Goal: Information Seeking & Learning: Learn about a topic

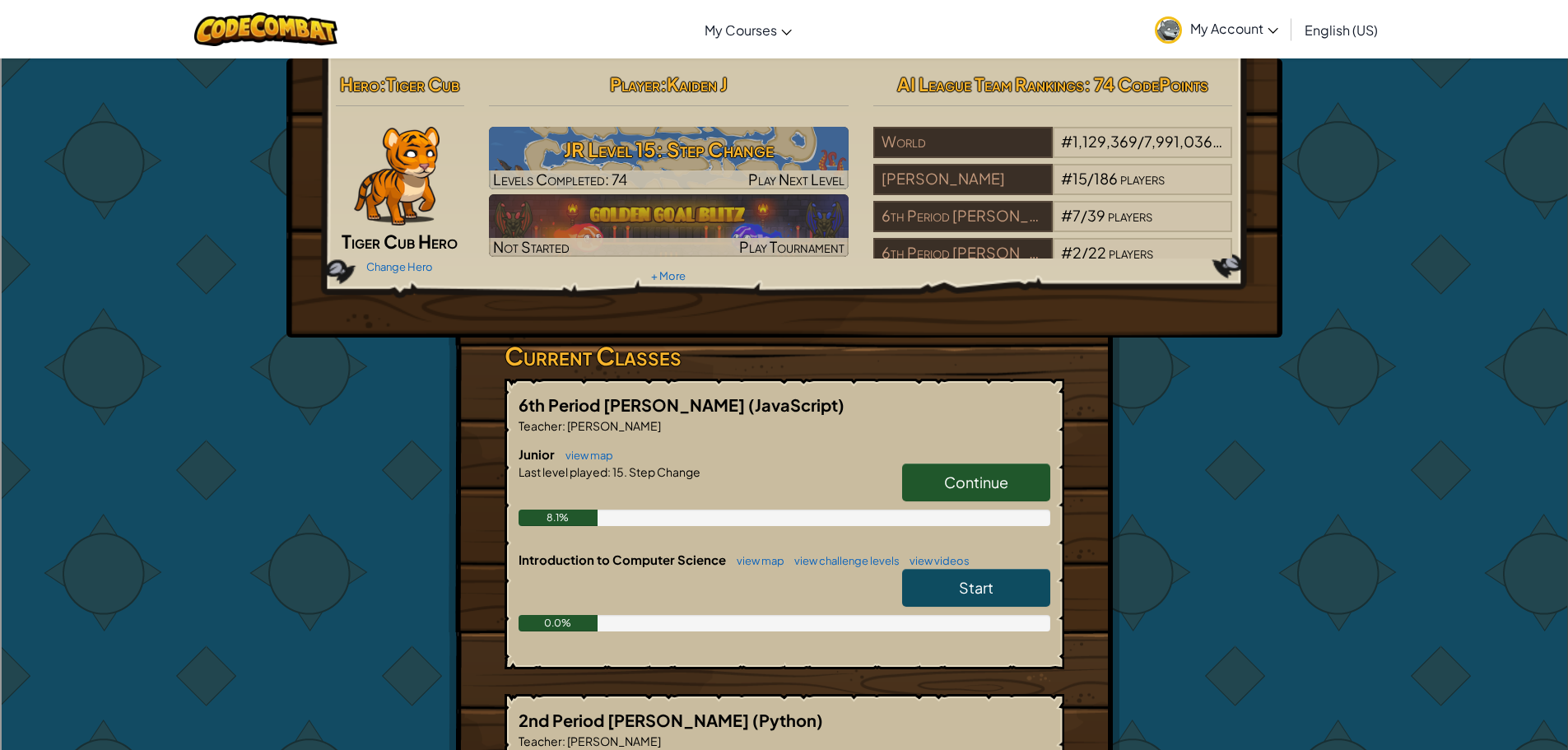
click at [970, 467] on link "Continue" at bounding box center [976, 483] width 148 height 38
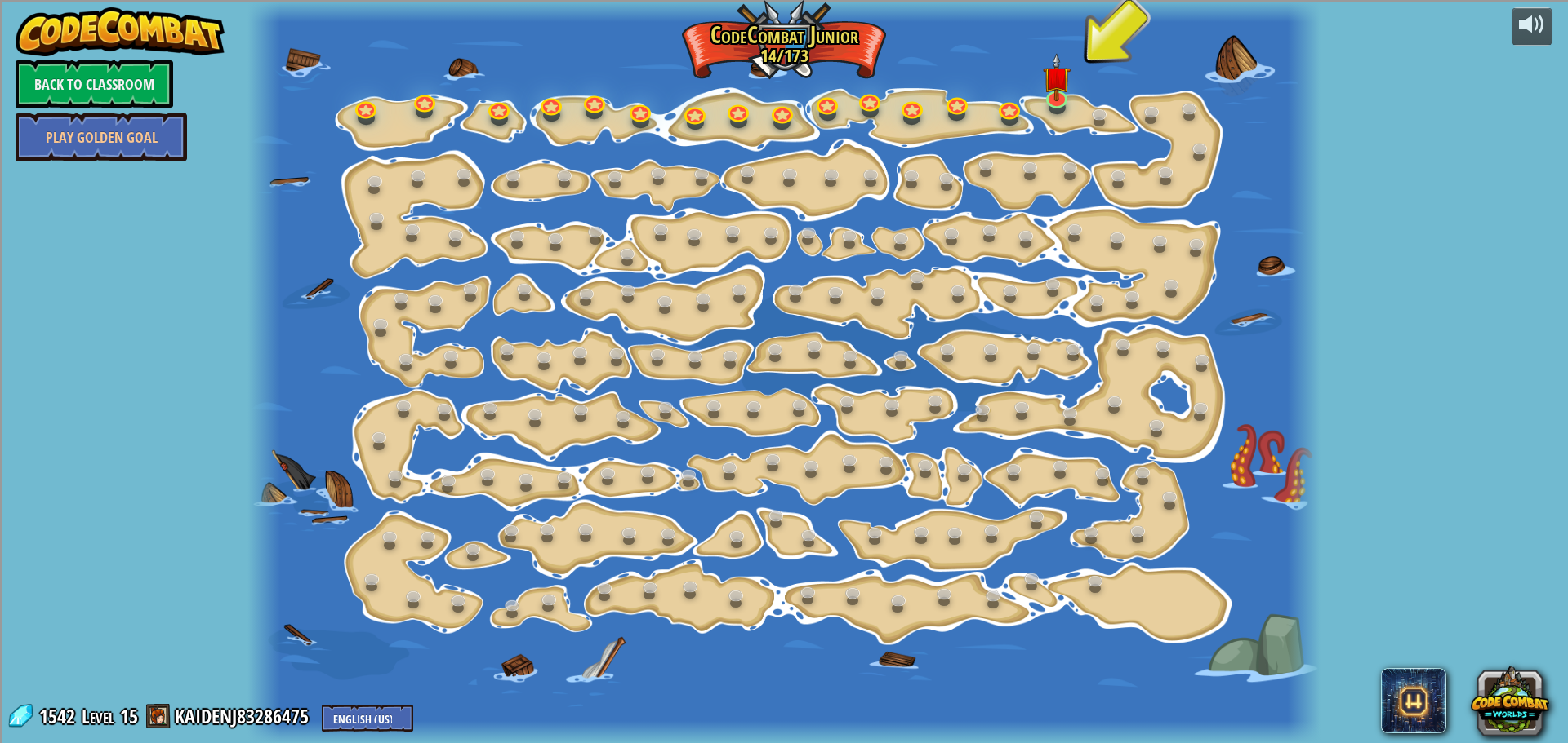
click at [1040, 93] on div at bounding box center [783, 371] width 1072 height 743
click at [1054, 92] on img at bounding box center [1056, 65] width 28 height 64
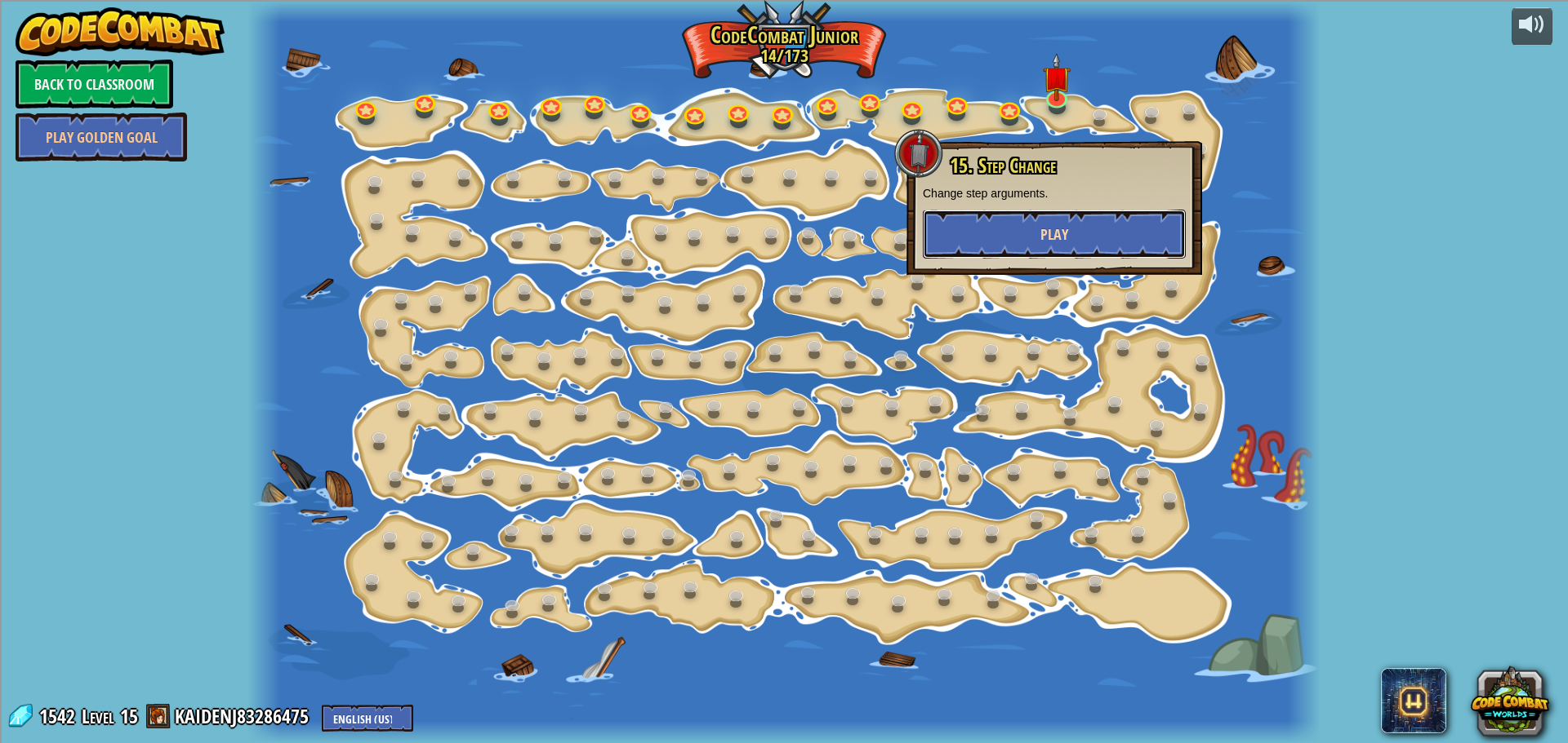
click at [989, 222] on button "Play" at bounding box center [1054, 234] width 263 height 49
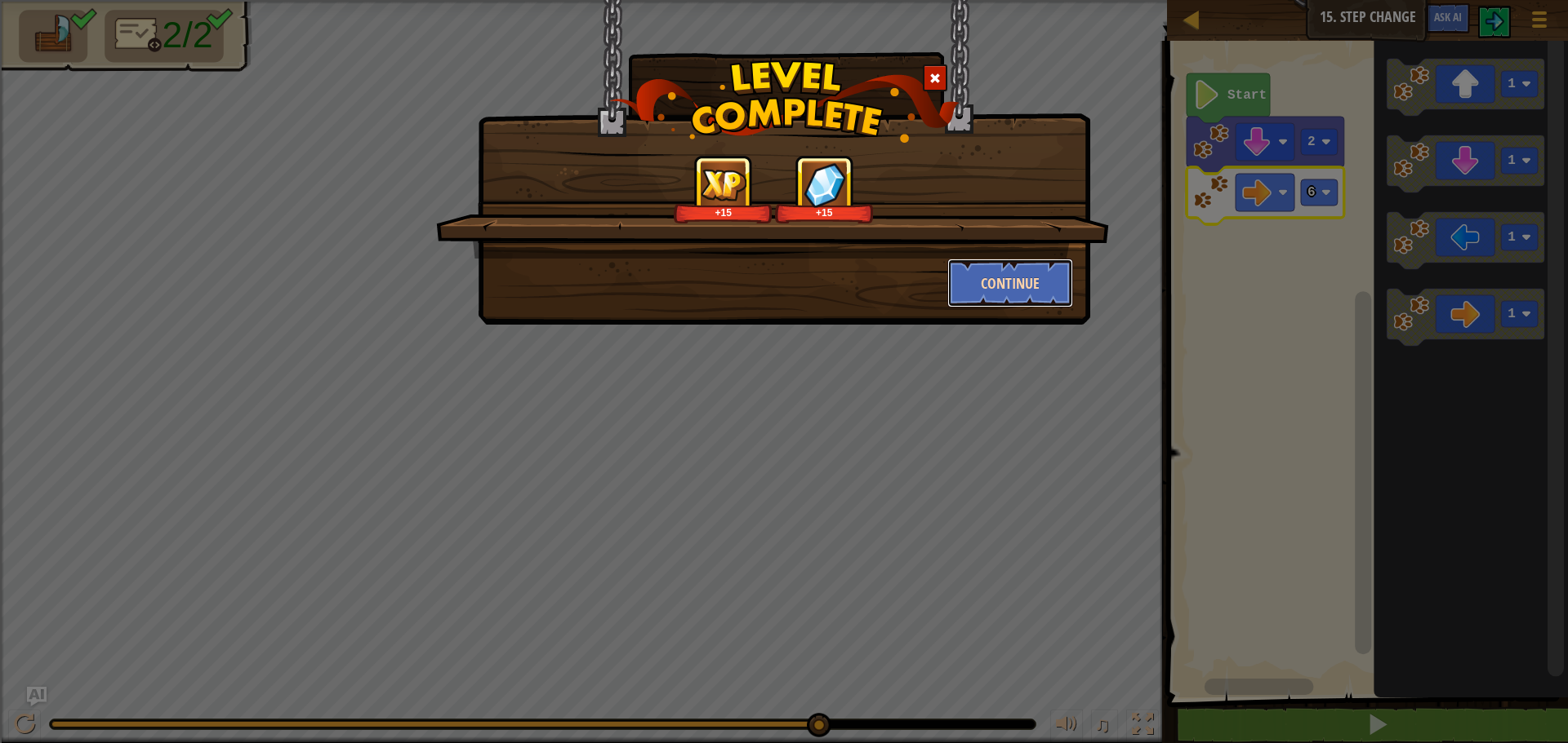
click at [967, 293] on button "Continue" at bounding box center [1010, 283] width 127 height 49
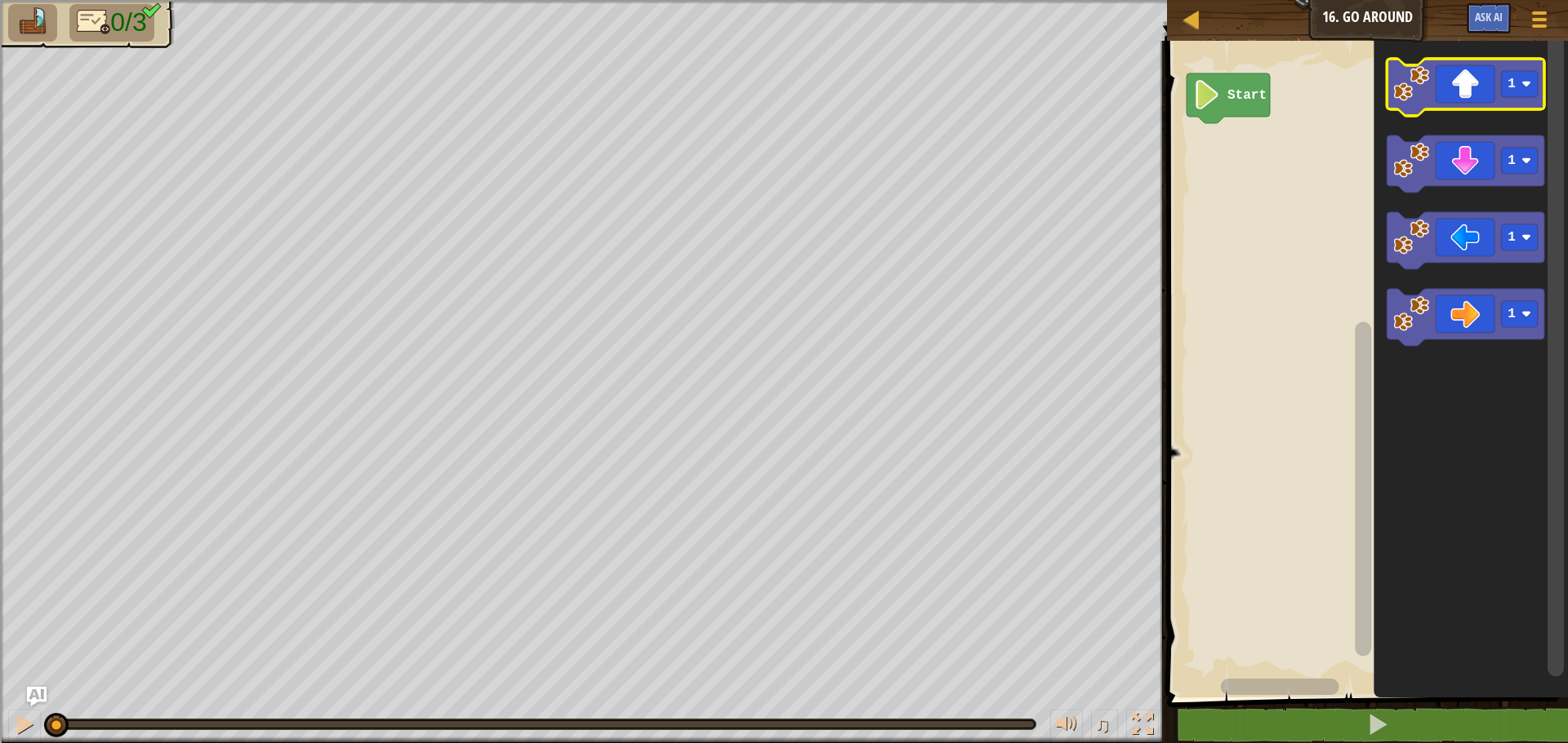
click at [1452, 94] on icon "Blockly Workspace" at bounding box center [1465, 88] width 158 height 57
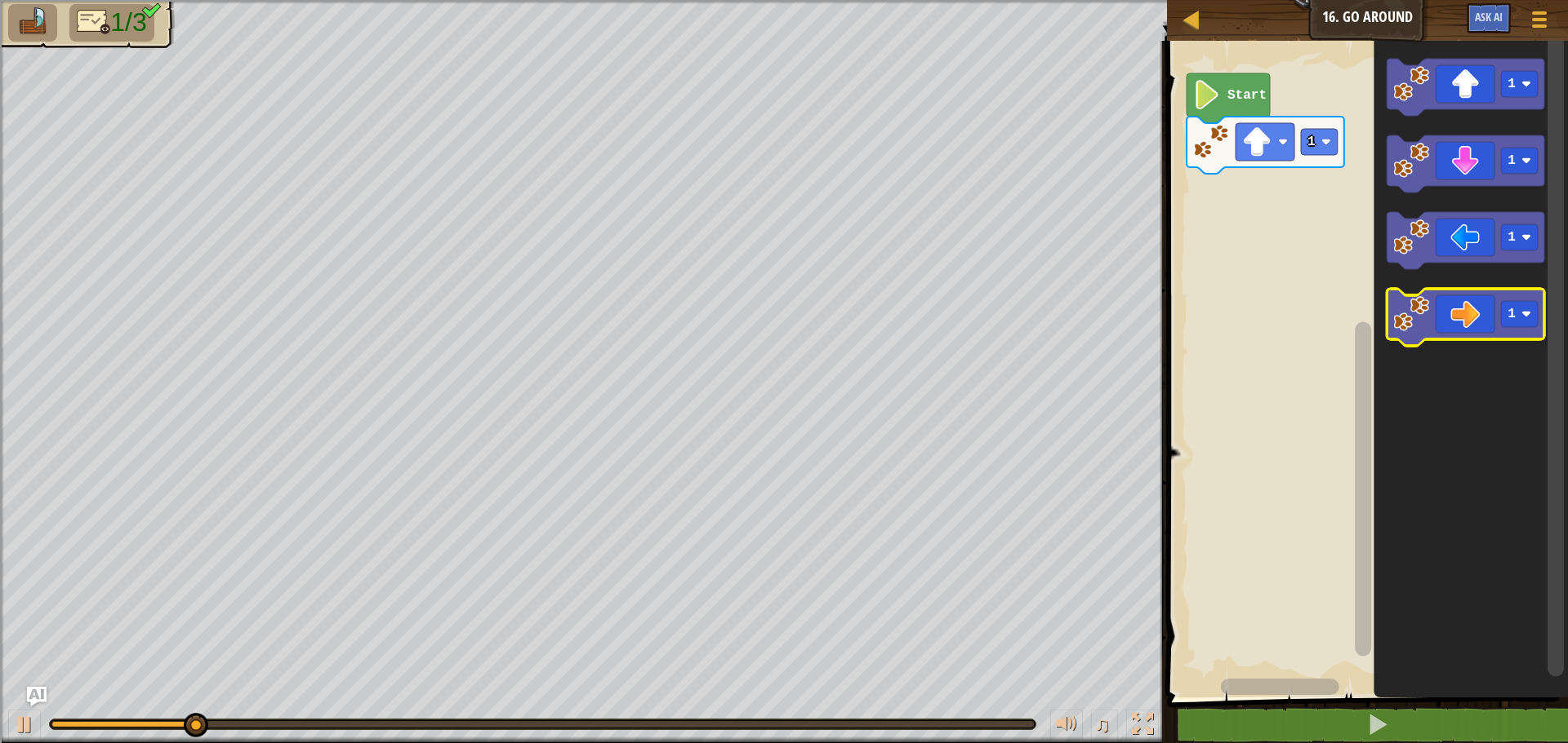
click at [1456, 319] on icon "Blockly Workspace" at bounding box center [1465, 317] width 158 height 57
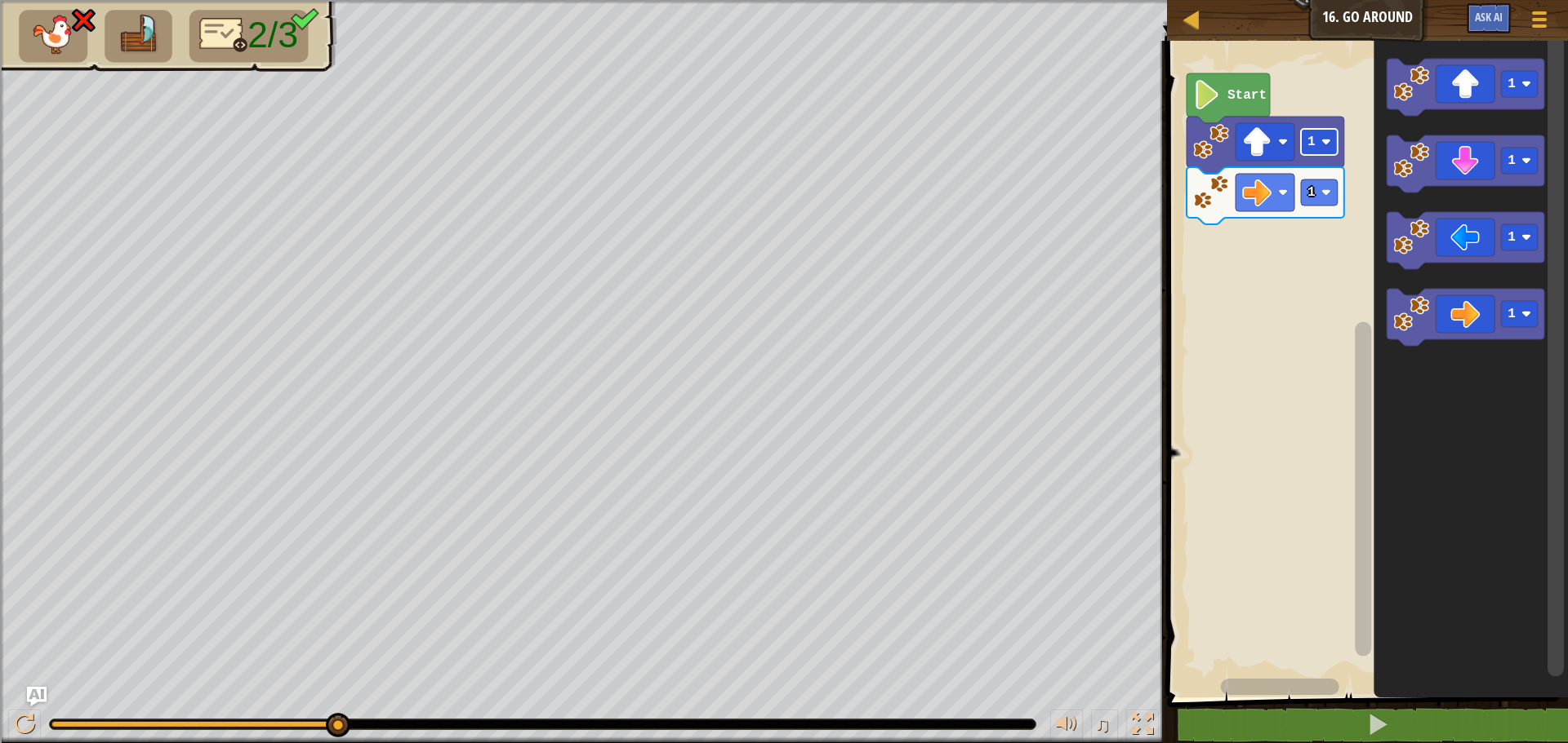
click at [1306, 152] on rect "Blockly Workspace" at bounding box center [1319, 142] width 37 height 26
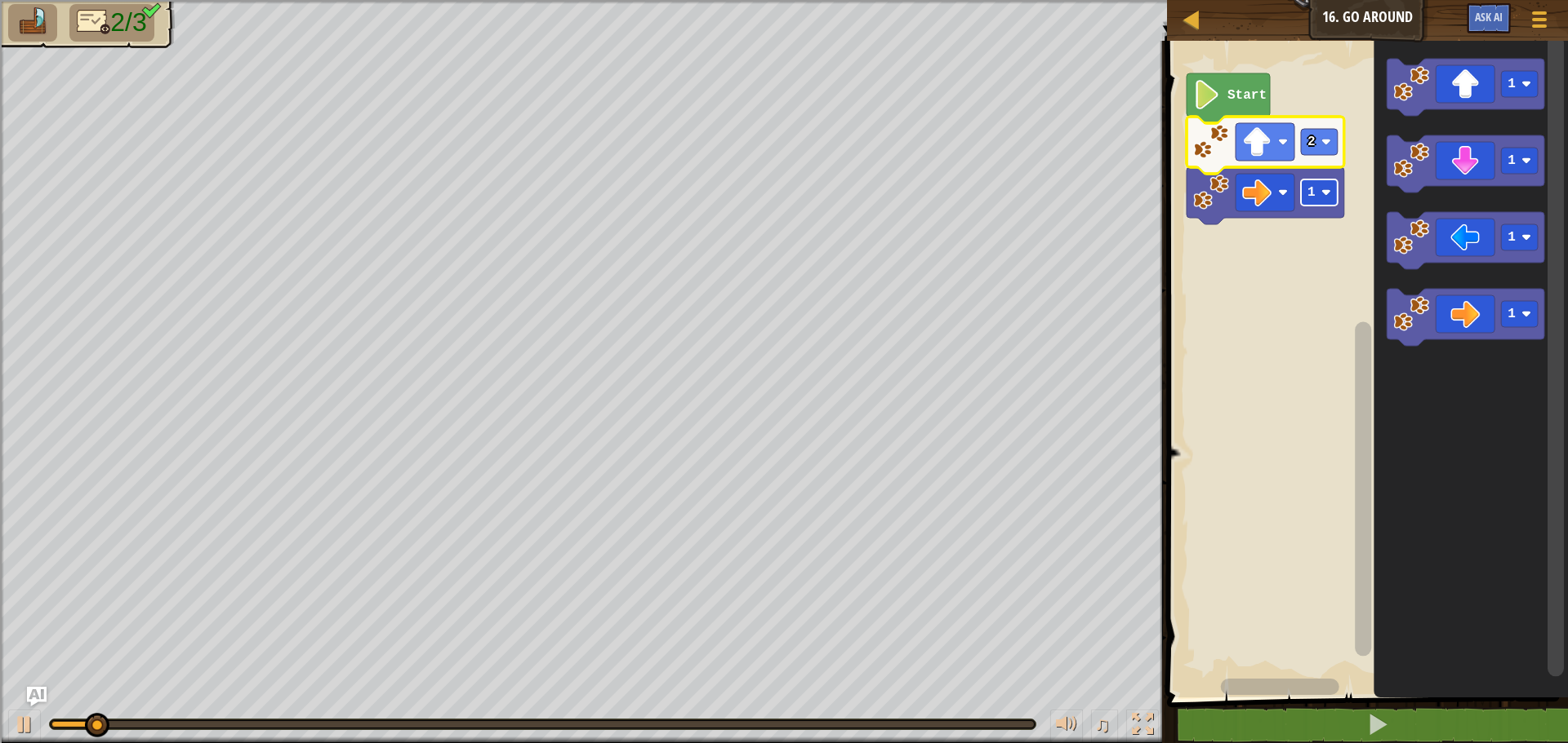
click at [1306, 194] on rect "Blockly Workspace" at bounding box center [1319, 192] width 37 height 26
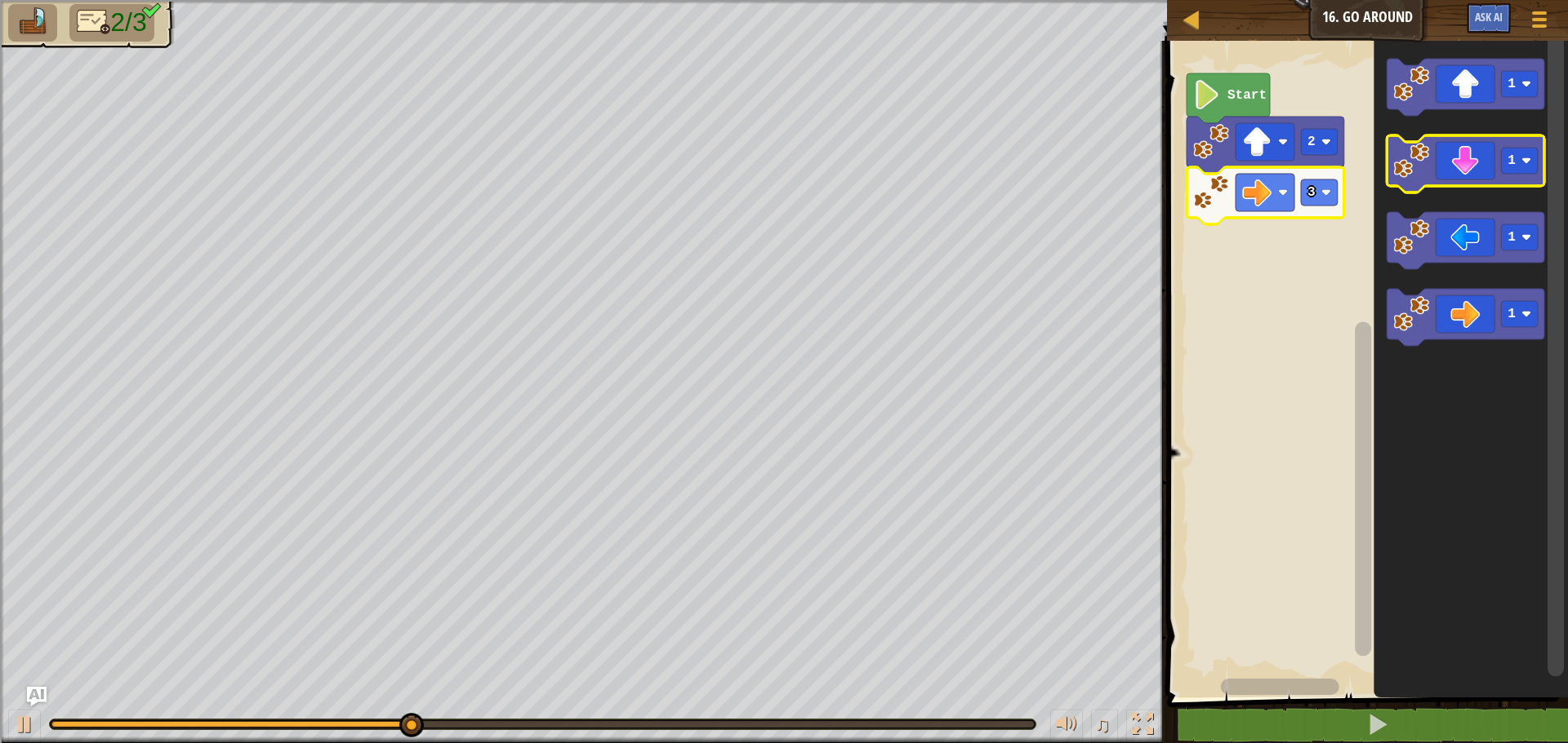
click at [1496, 160] on icon "Blockly Workspace" at bounding box center [1465, 164] width 158 height 57
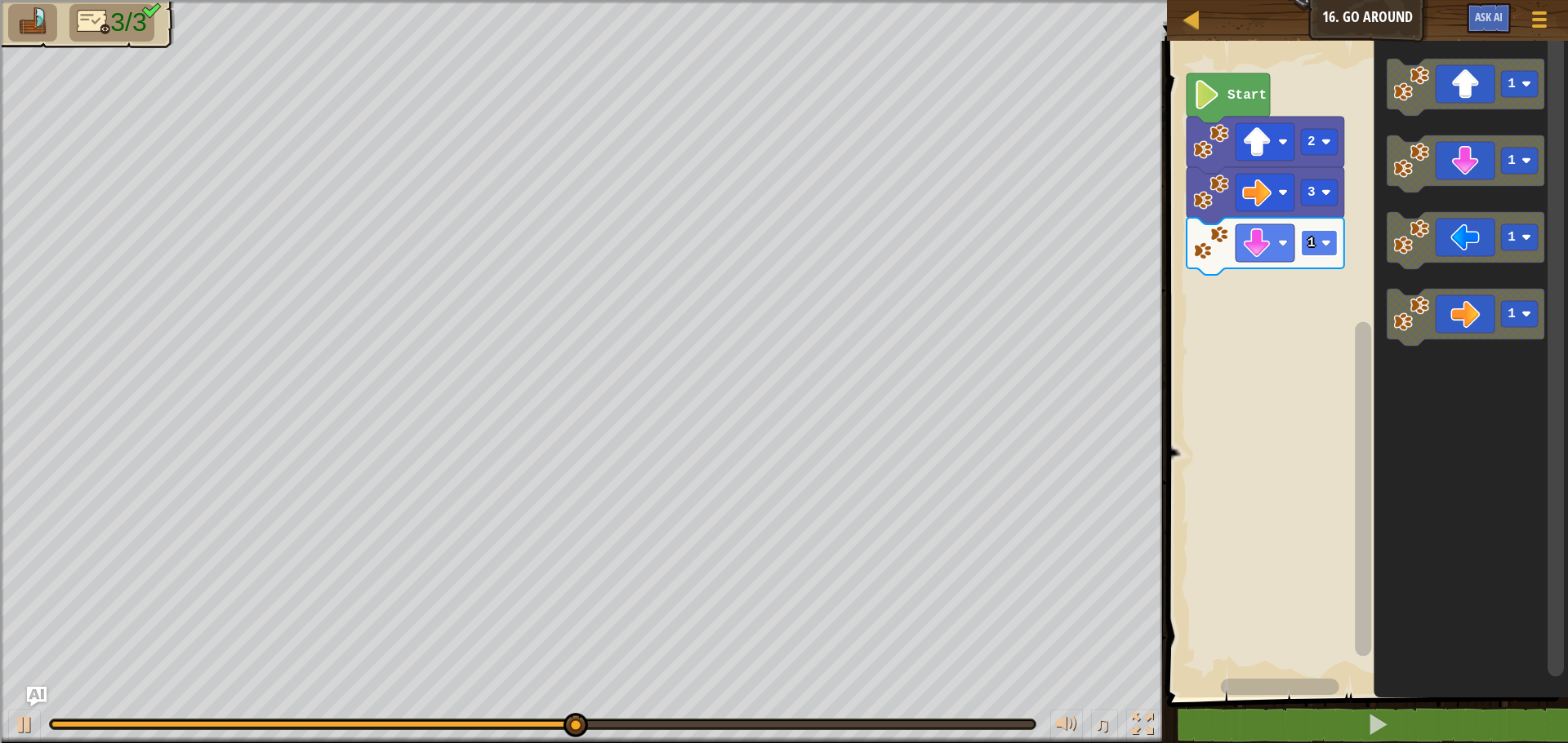
click at [1334, 245] on rect "Blockly Workspace" at bounding box center [1319, 243] width 37 height 26
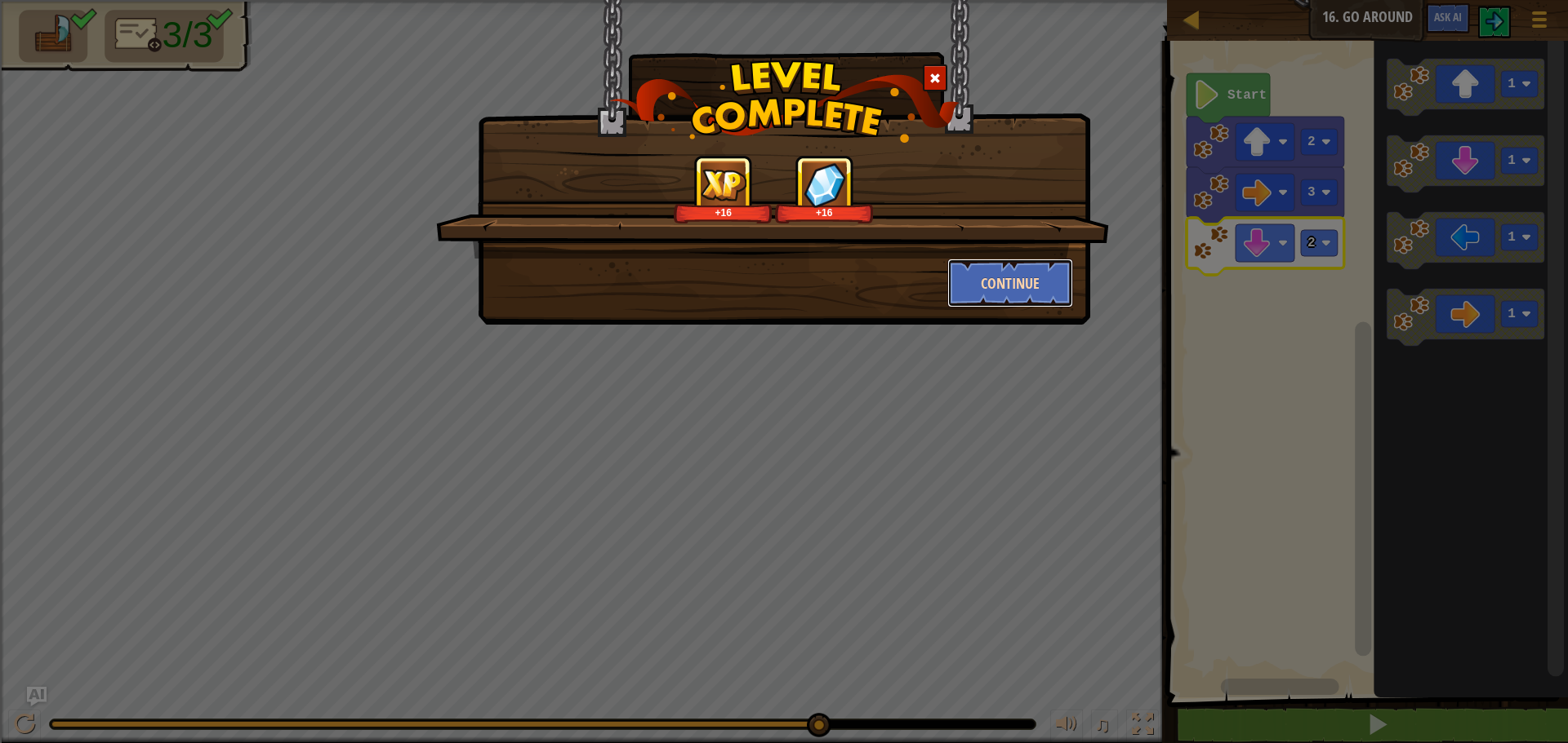
click at [1062, 272] on button "Continue" at bounding box center [1010, 283] width 127 height 49
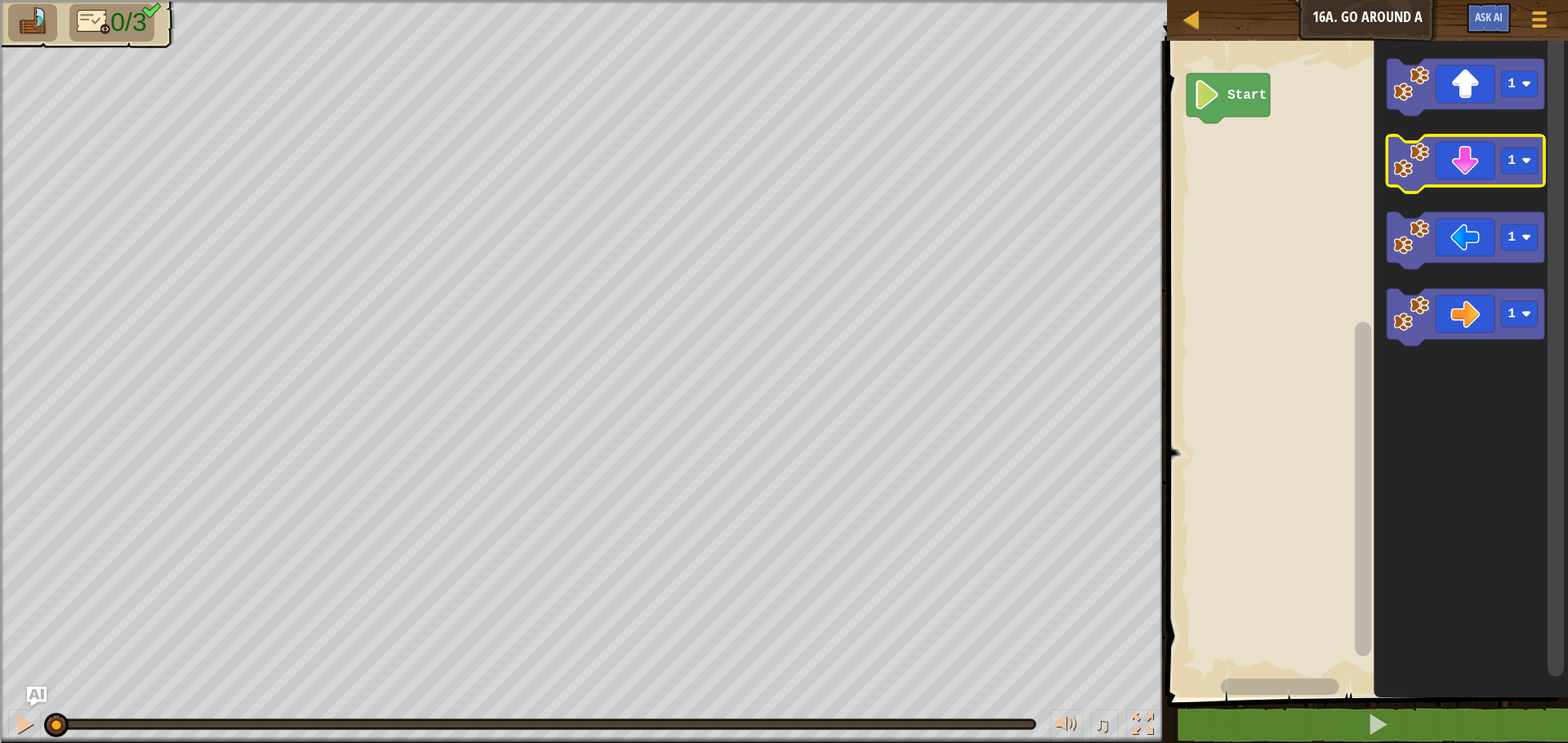
click at [1408, 156] on image "Blockly Workspace" at bounding box center [1411, 160] width 36 height 36
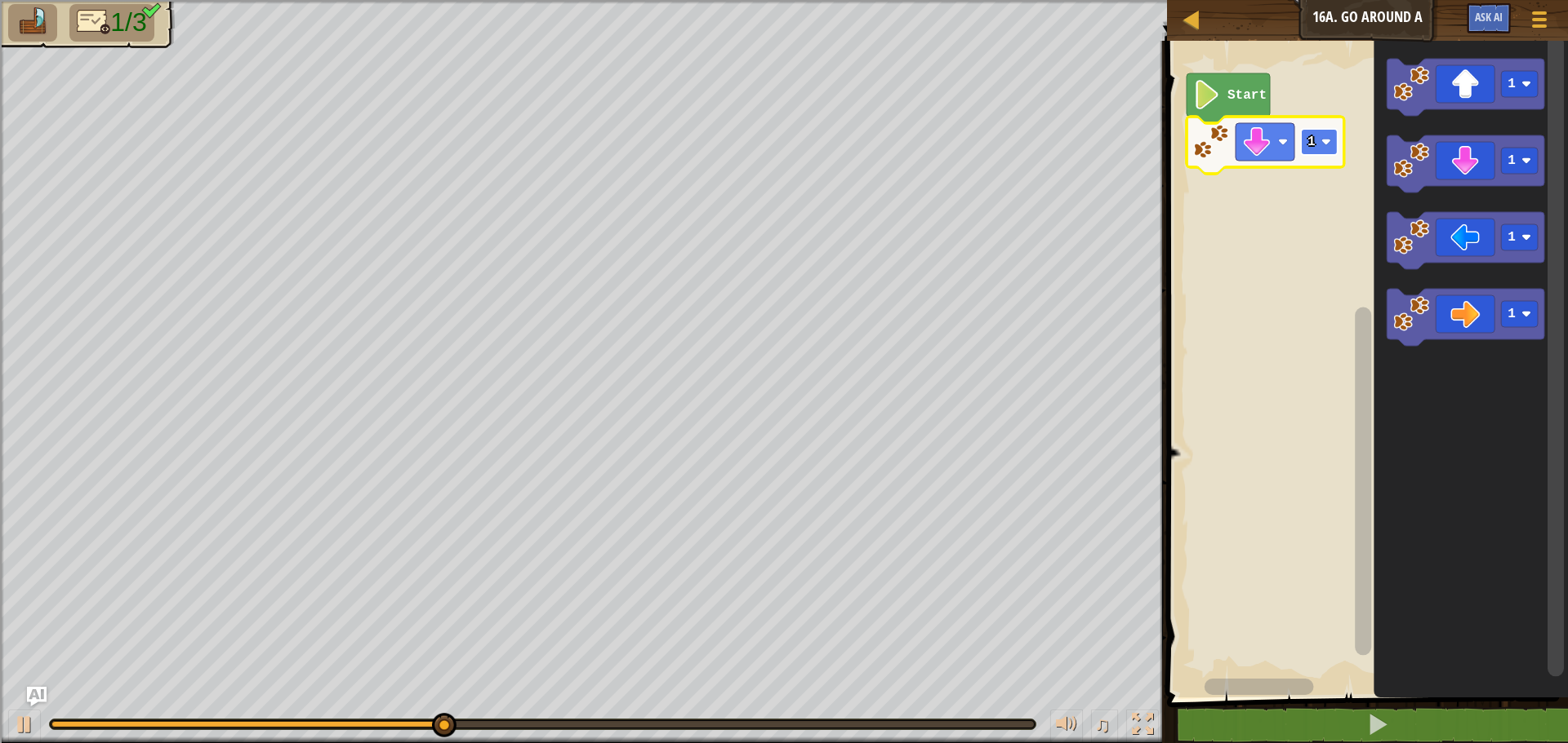
click at [1308, 150] on rect "Blockly Workspace" at bounding box center [1319, 142] width 37 height 26
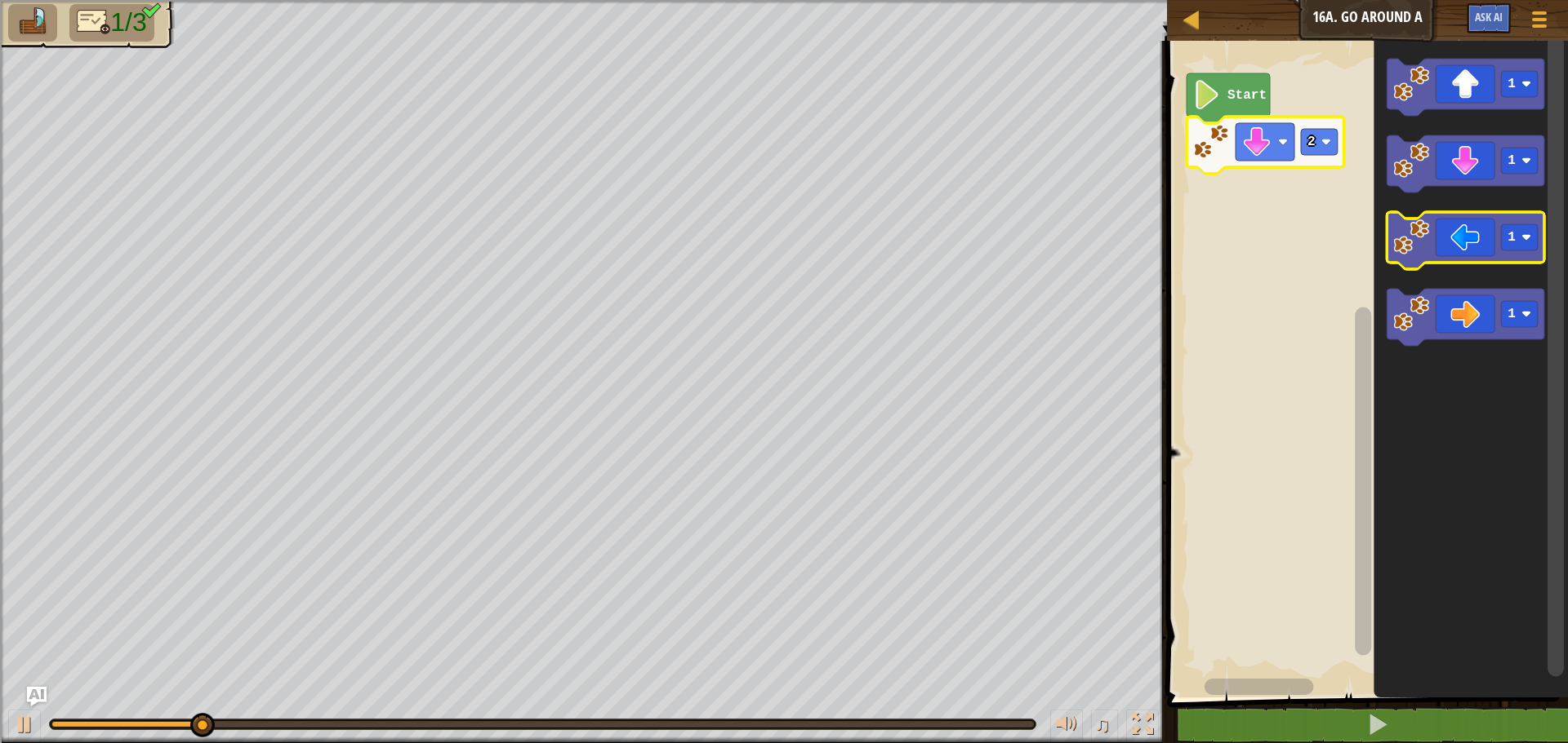
click at [1415, 250] on image "Blockly Workspace" at bounding box center [1411, 237] width 36 height 36
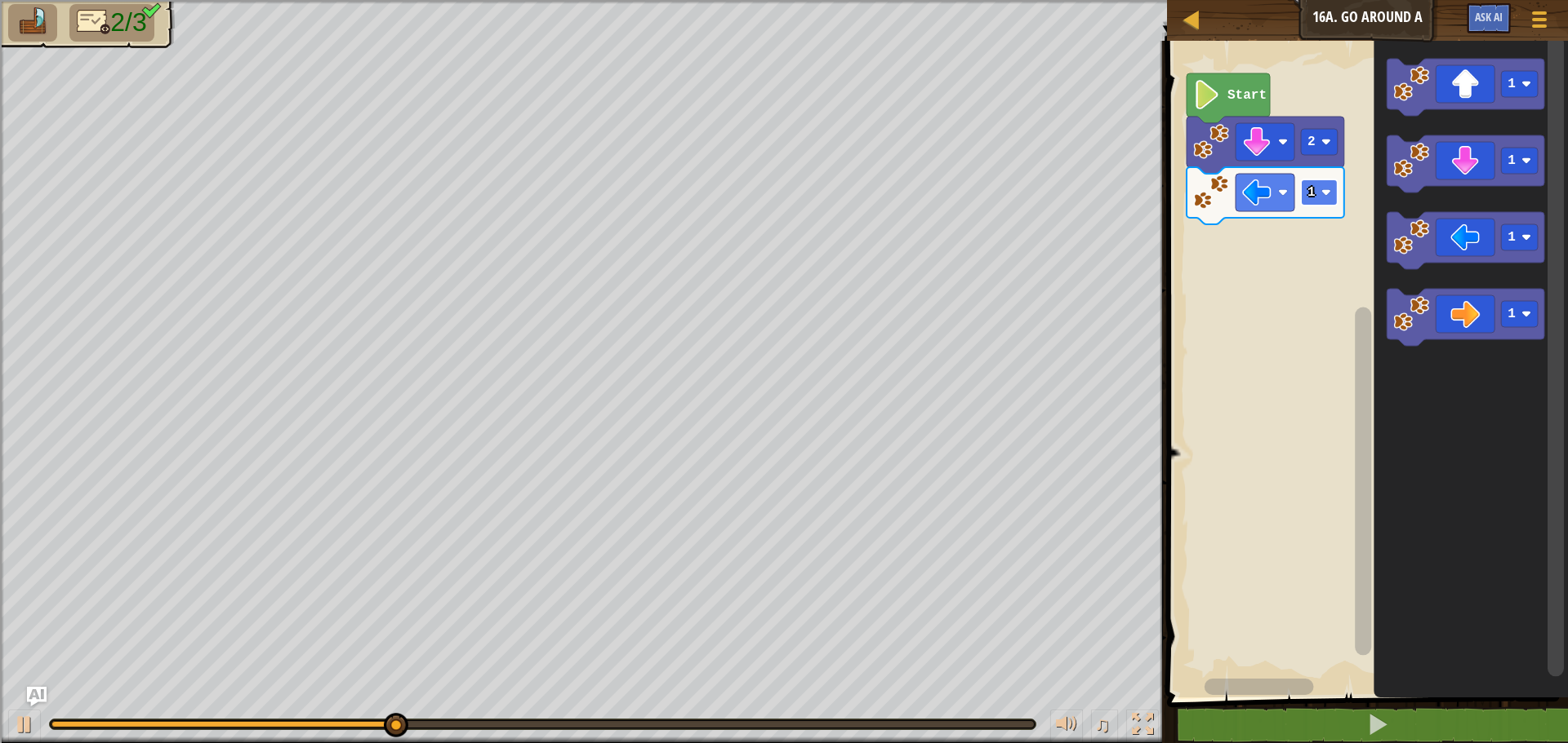
click at [1313, 191] on text "1" at bounding box center [1311, 192] width 8 height 14
click at [1451, 88] on icon "Blockly Workspace" at bounding box center [1465, 88] width 158 height 57
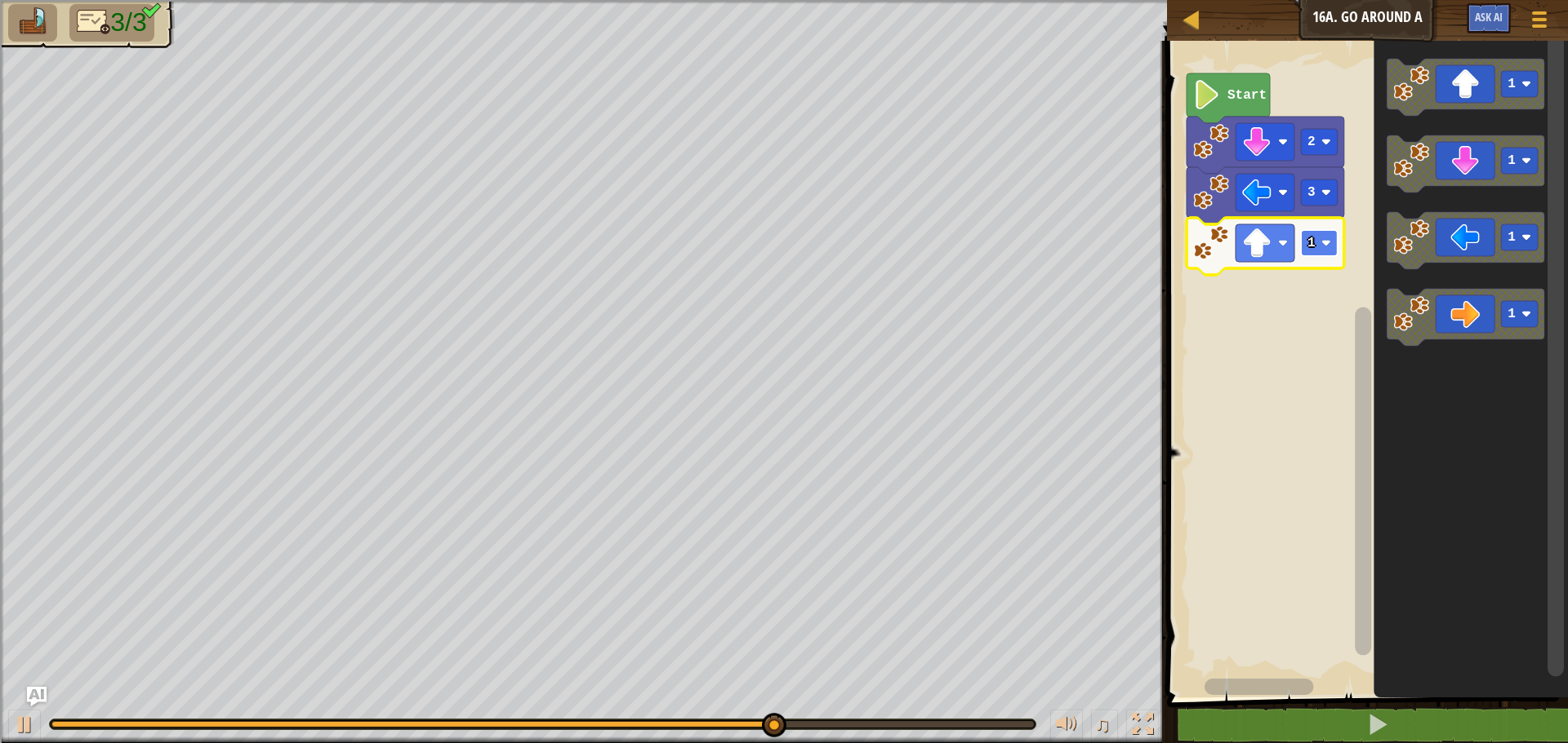
click at [1311, 237] on text "1" at bounding box center [1311, 243] width 8 height 14
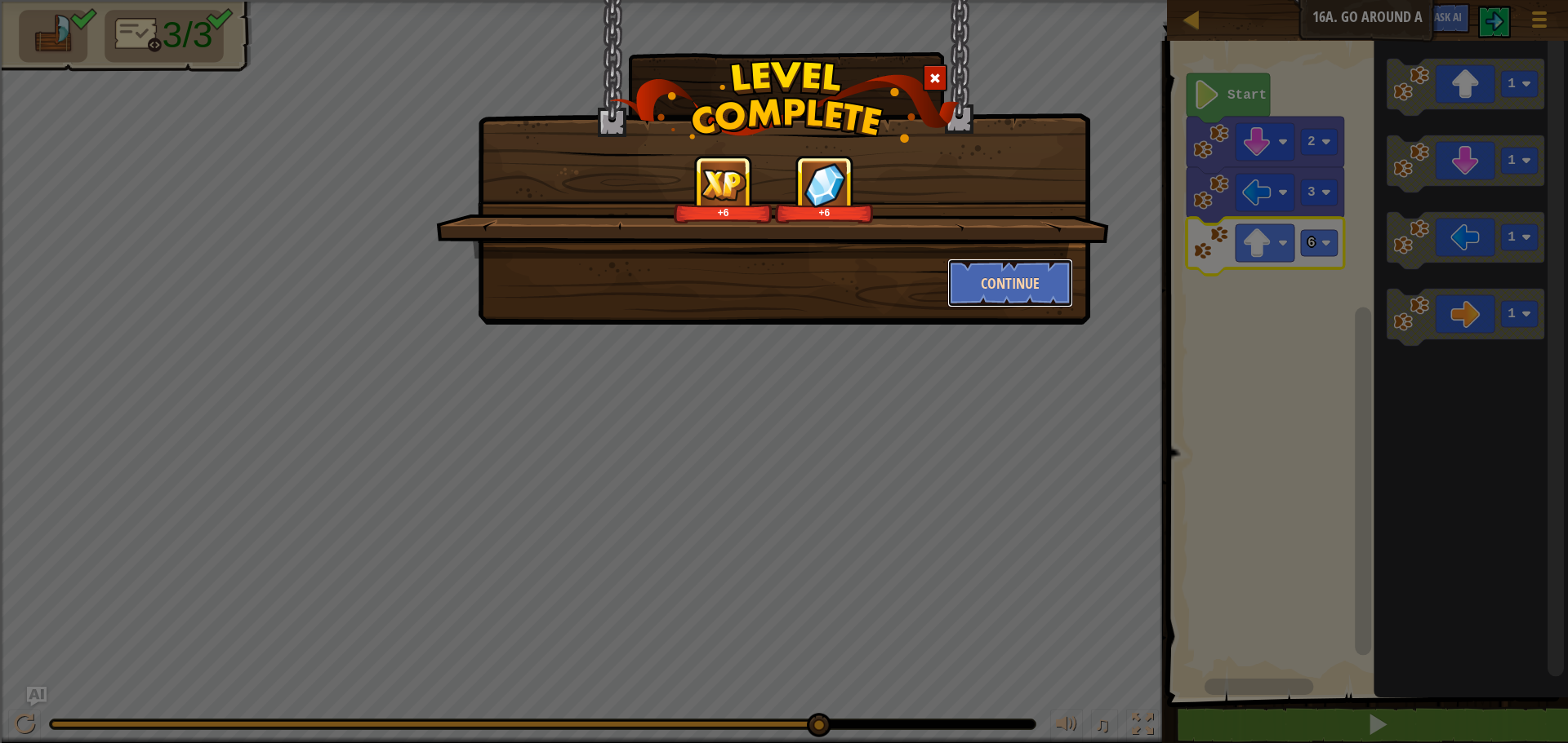
click at [949, 279] on button "Continue" at bounding box center [1010, 283] width 127 height 49
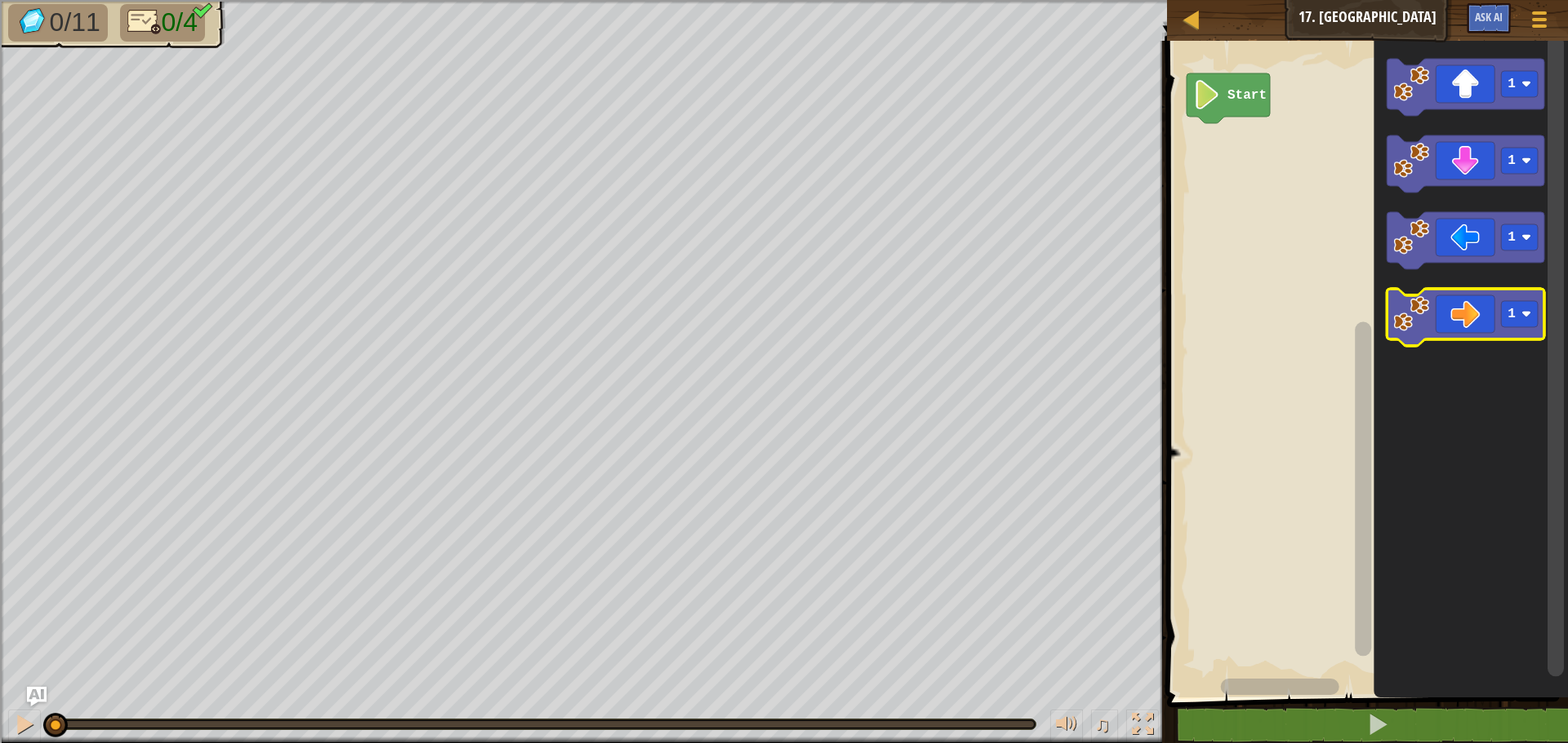
click at [1466, 324] on icon "Blockly Workspace" at bounding box center [1465, 317] width 158 height 57
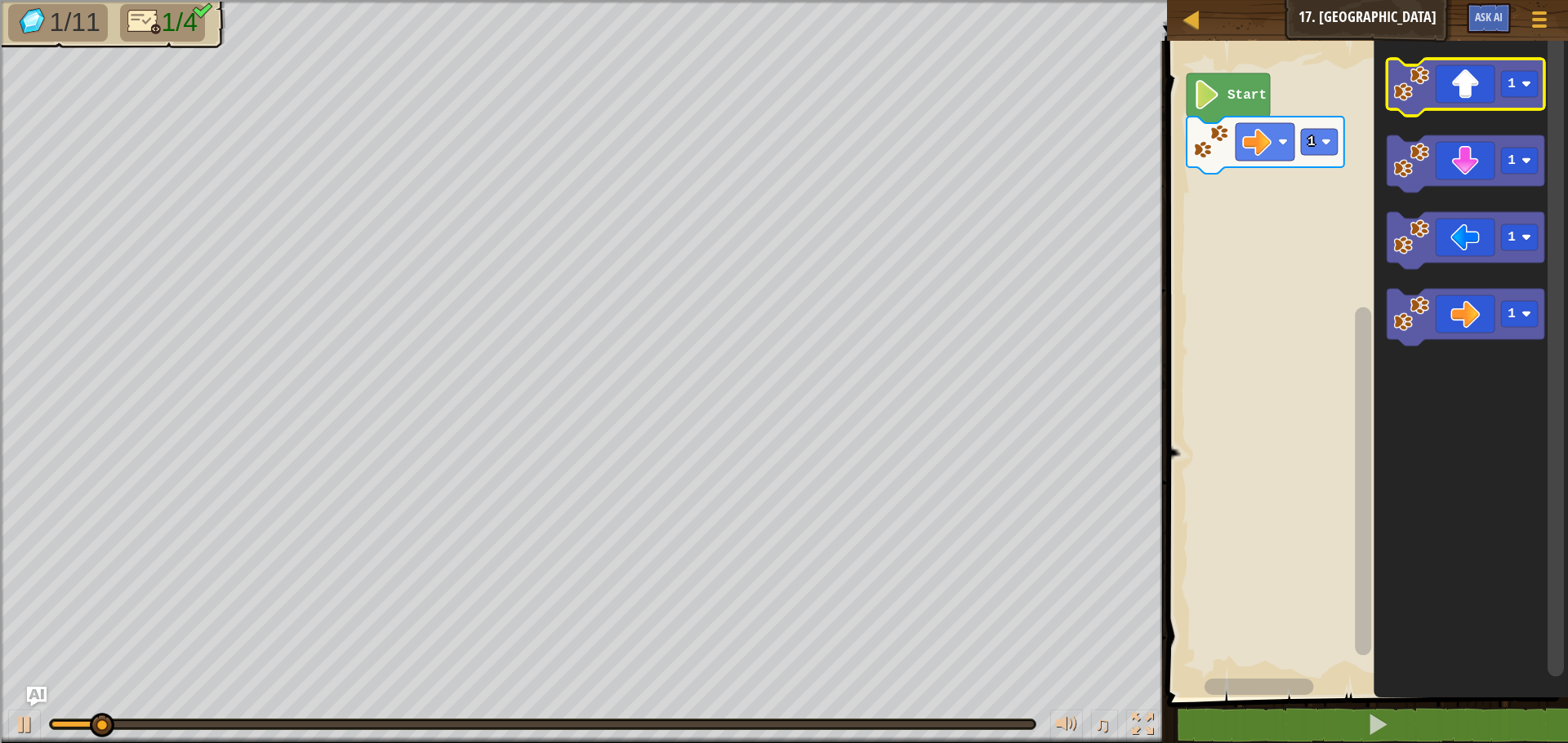
click at [1434, 107] on icon "Blockly Workspace" at bounding box center [1465, 88] width 158 height 57
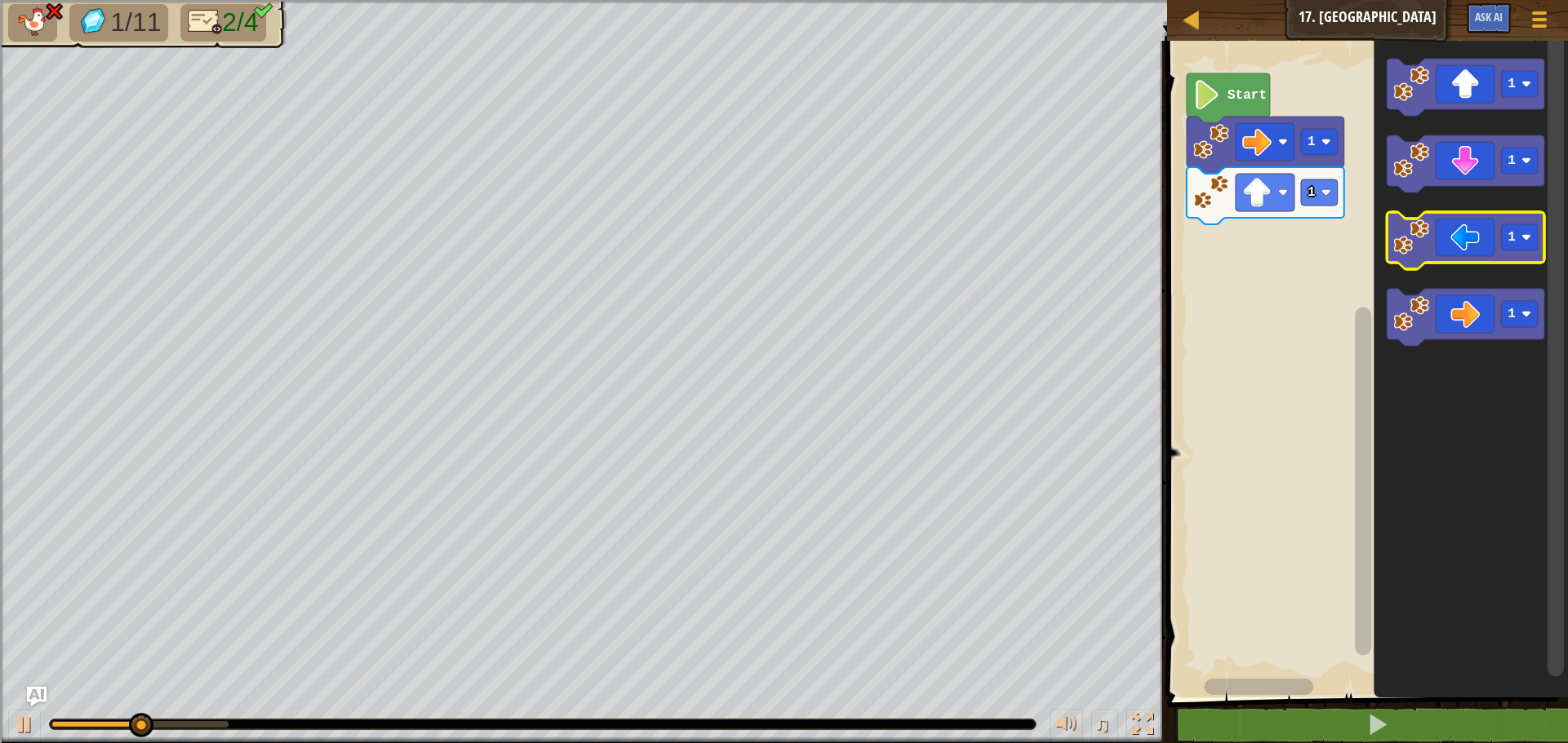
click at [1436, 243] on icon "Blockly Workspace" at bounding box center [1465, 241] width 158 height 57
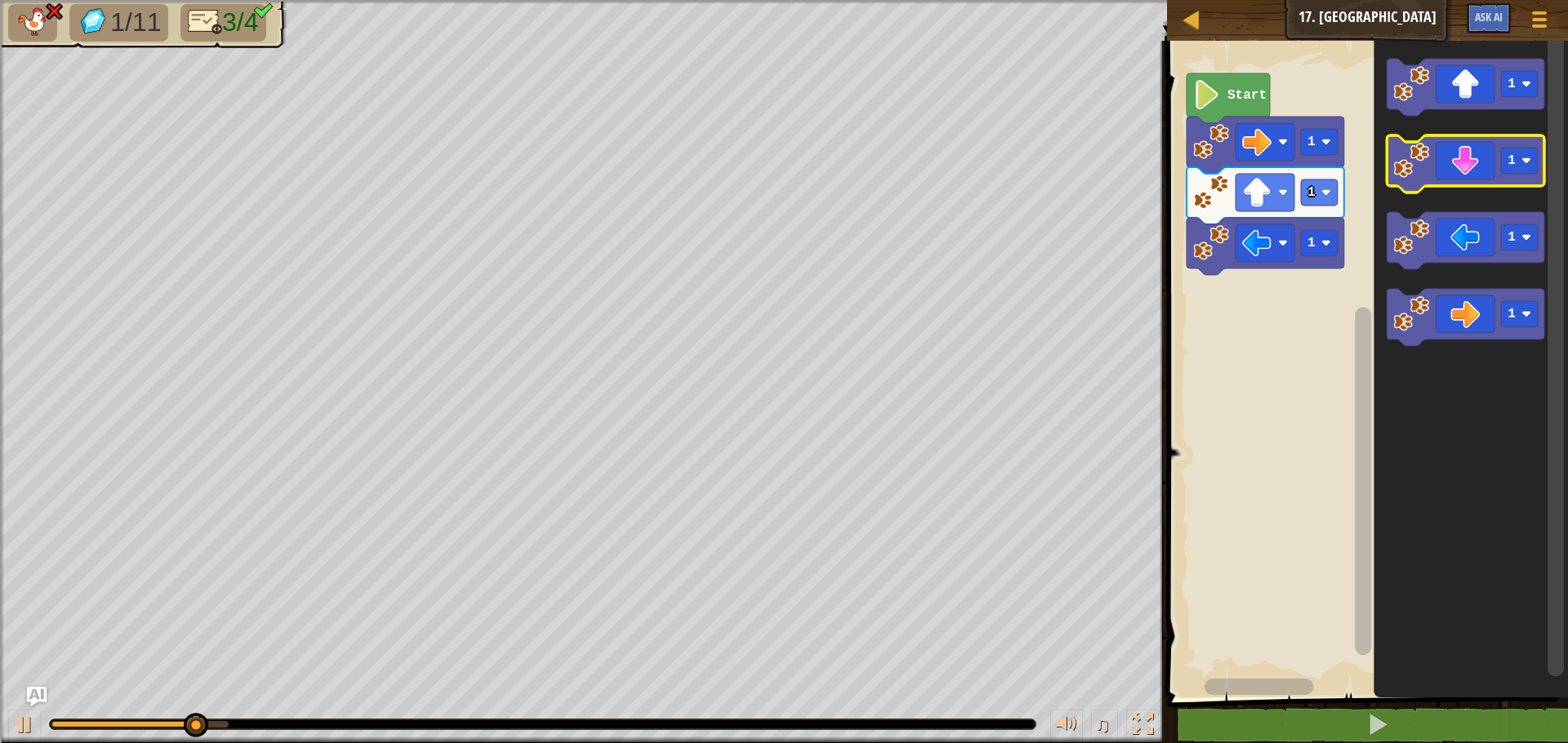
click at [1436, 156] on icon "Blockly Workspace" at bounding box center [1465, 164] width 158 height 57
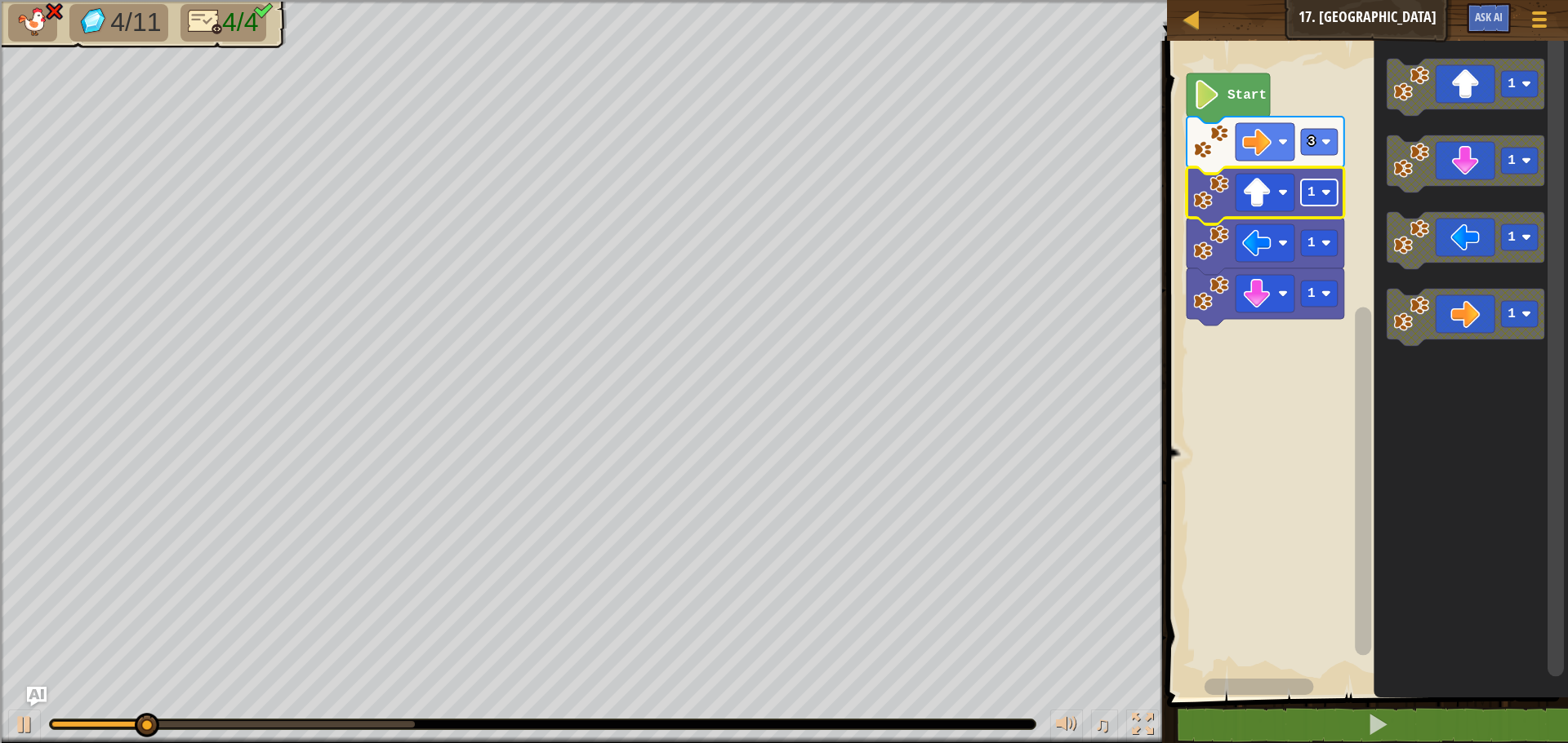
click at [1306, 192] on rect "Blockly Workspace" at bounding box center [1319, 192] width 37 height 26
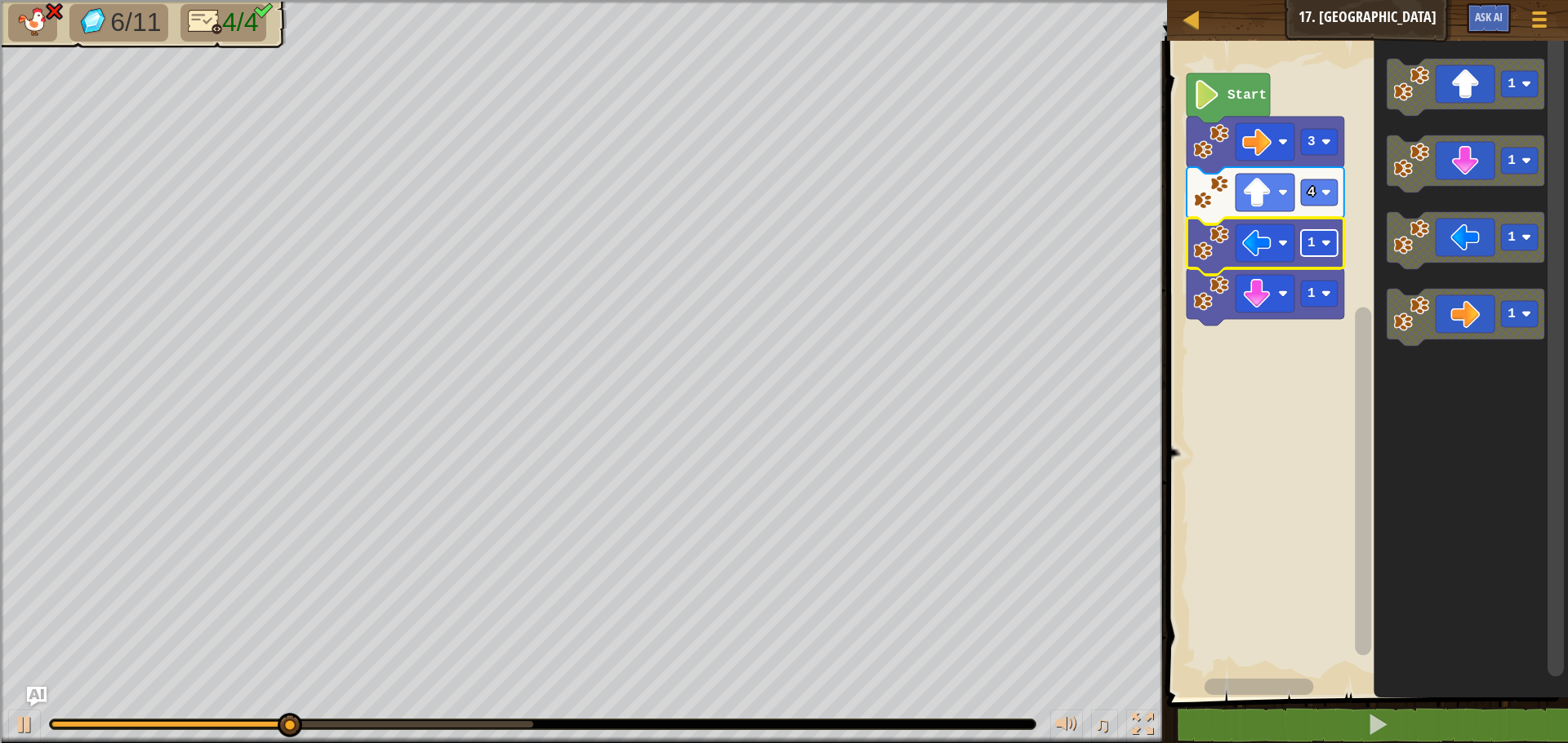
click at [1313, 256] on rect "Blockly Workspace" at bounding box center [1319, 243] width 37 height 26
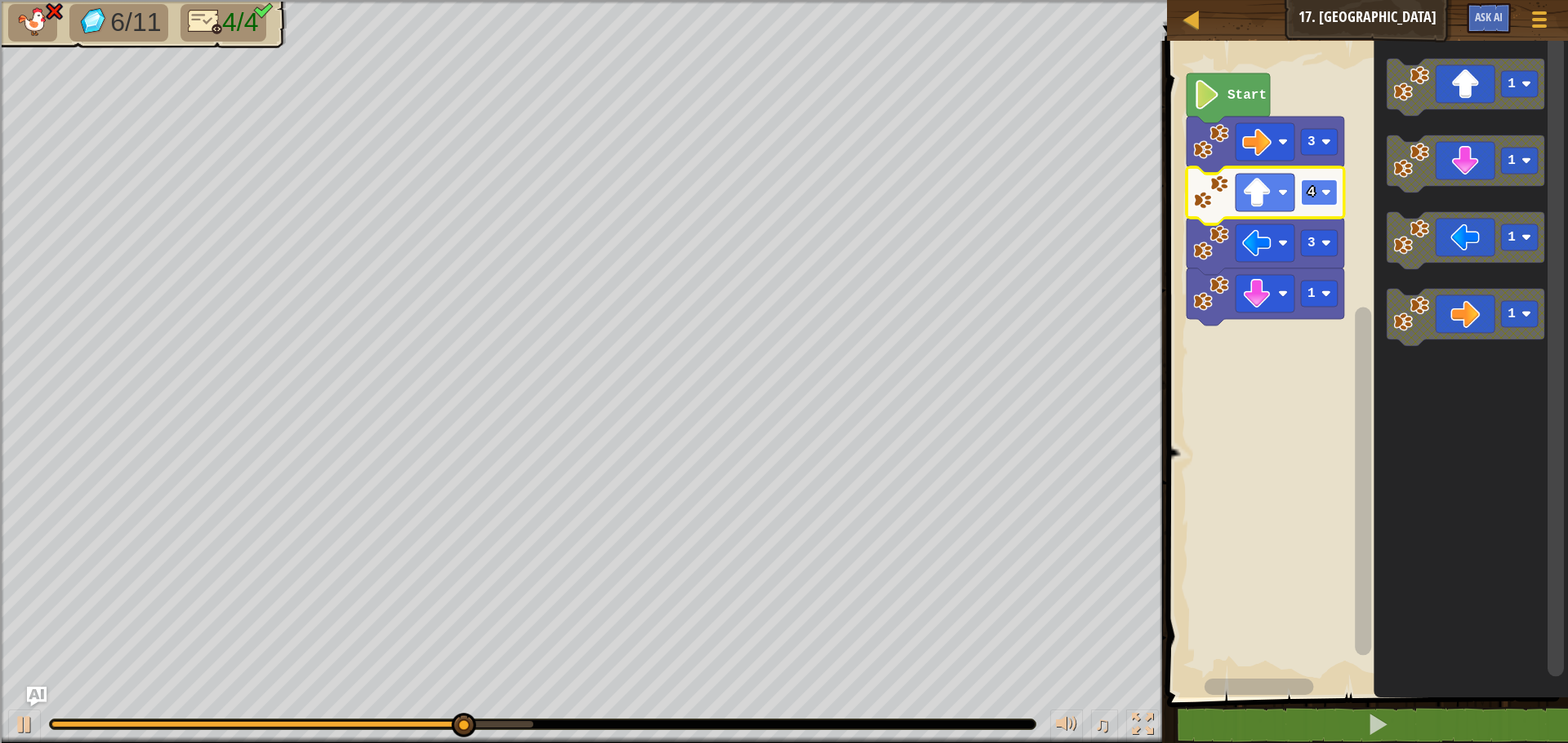
click at [1306, 195] on rect "Blockly Workspace" at bounding box center [1319, 192] width 37 height 26
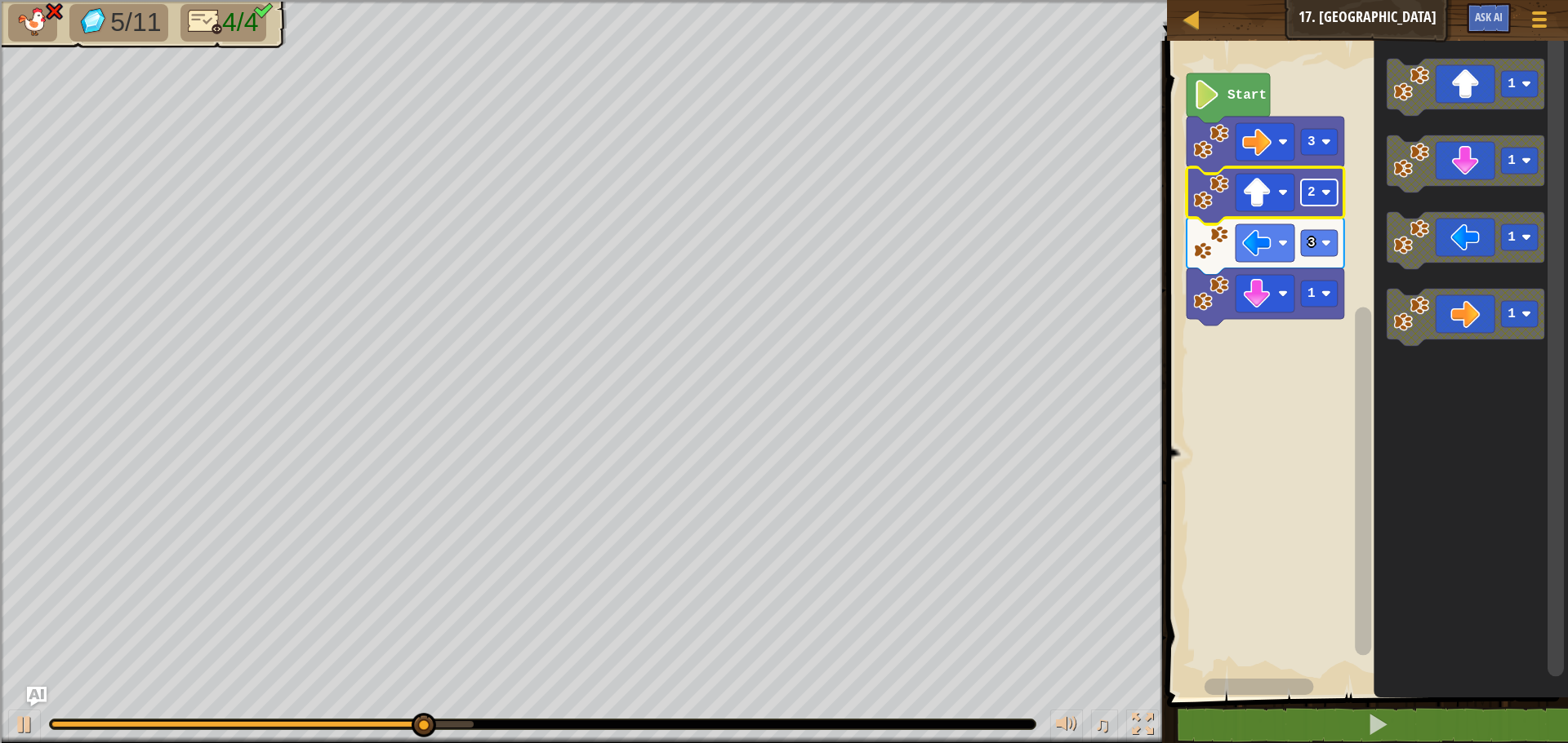
click at [1327, 182] on rect "Blockly Workspace" at bounding box center [1319, 192] width 37 height 26
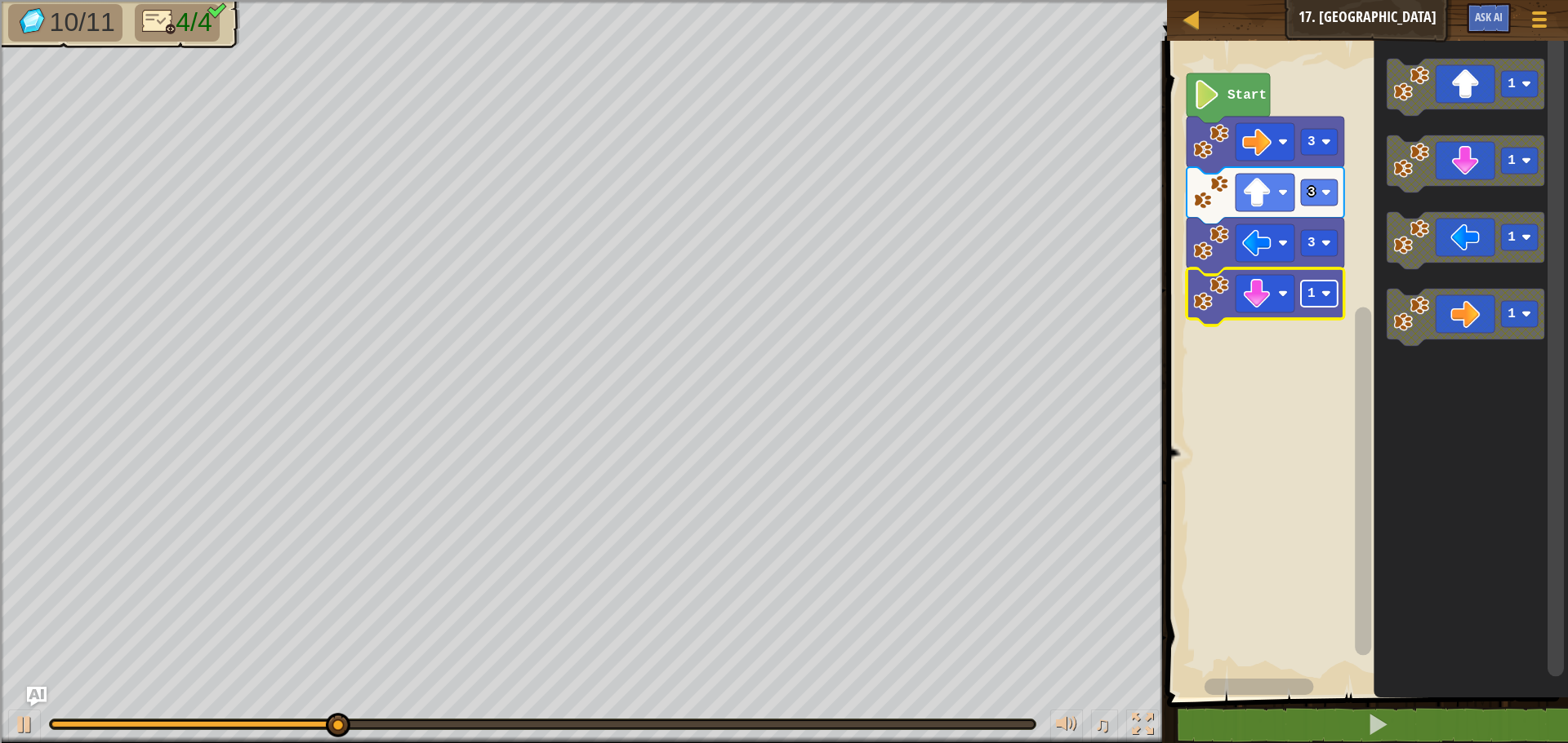
click at [1337, 298] on rect "Blockly Workspace" at bounding box center [1319, 293] width 37 height 26
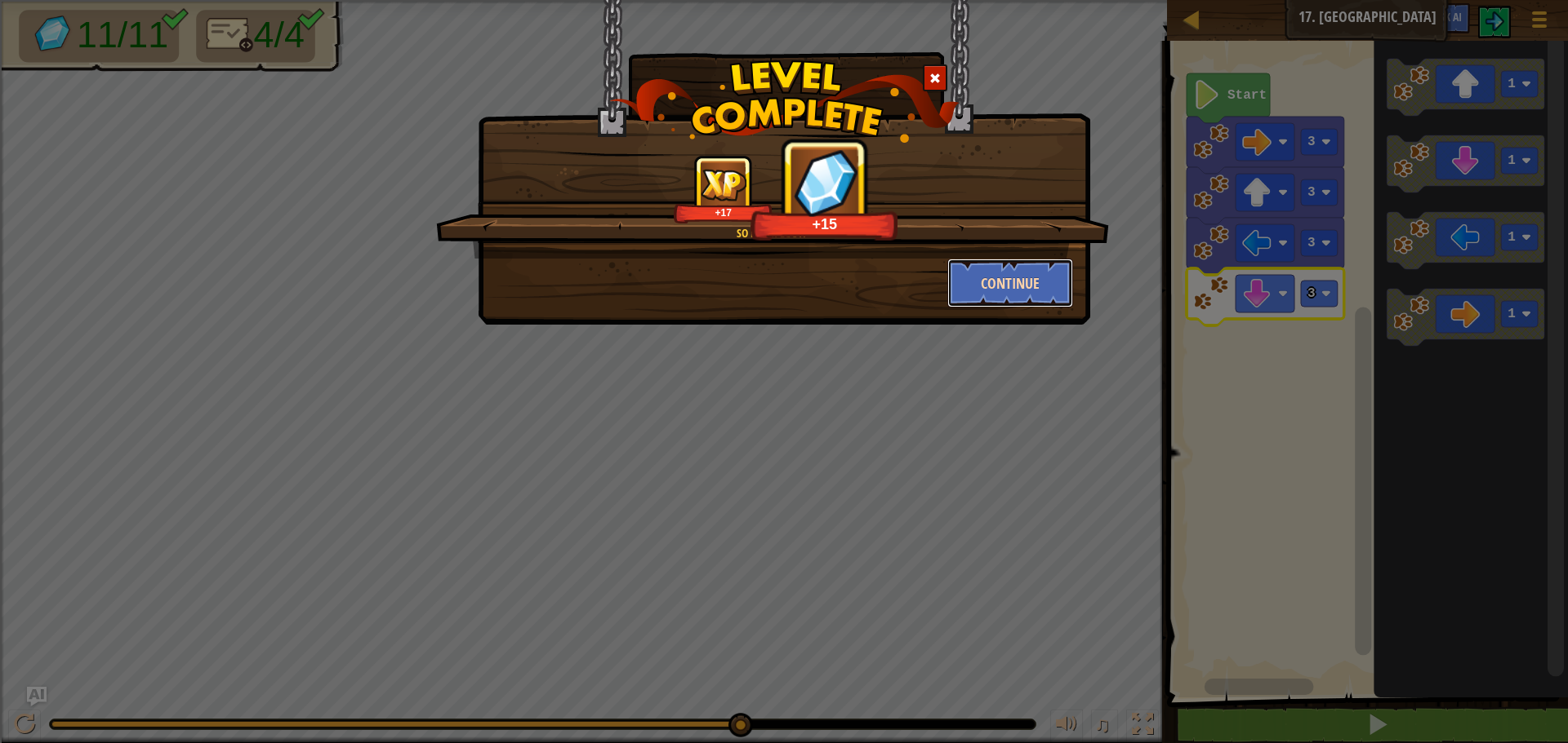
click at [997, 307] on button "Continue" at bounding box center [1010, 283] width 127 height 49
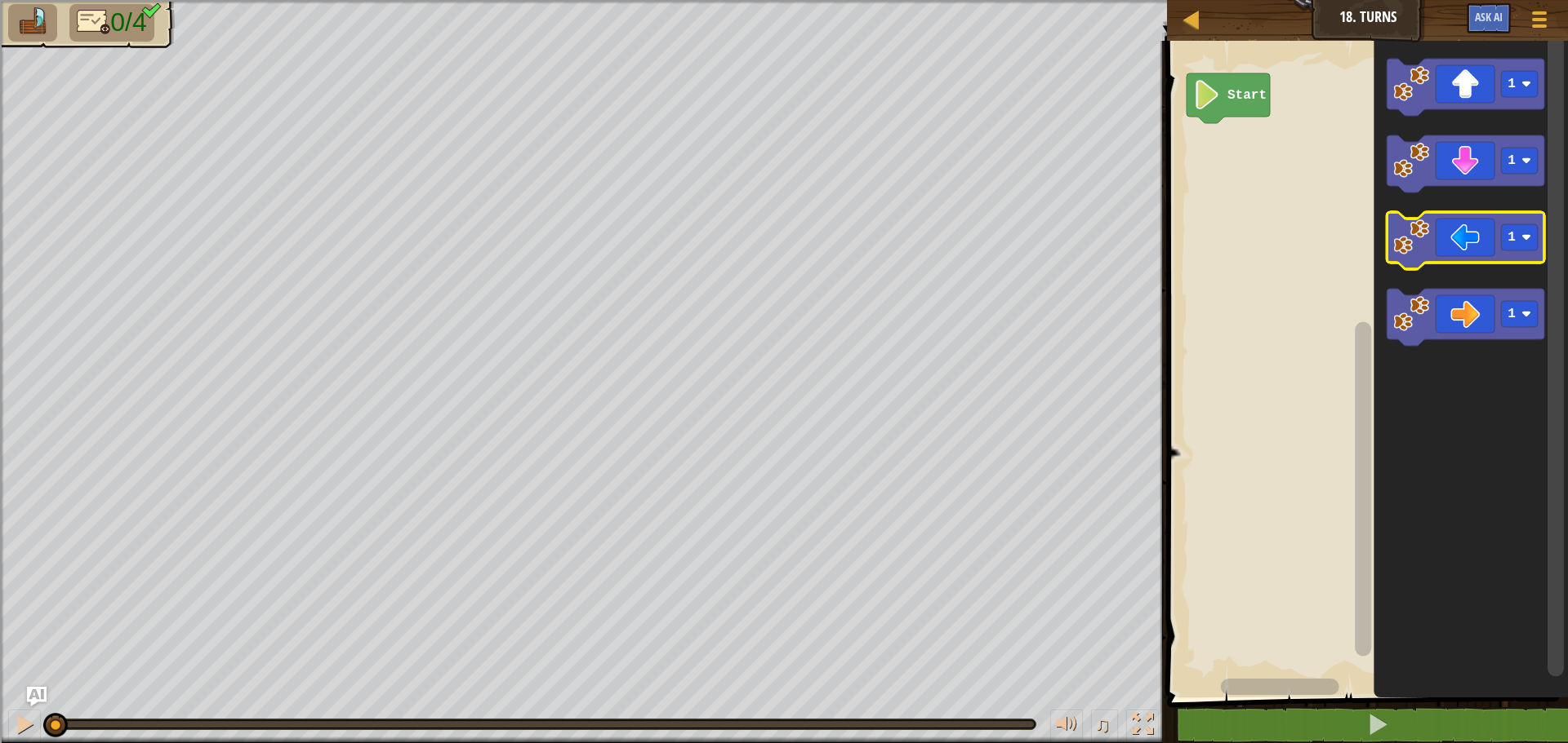
click at [1381, 262] on icon "Blockly Workspace" at bounding box center [1470, 365] width 194 height 665
click at [1408, 247] on image "Blockly Workspace" at bounding box center [1411, 237] width 36 height 36
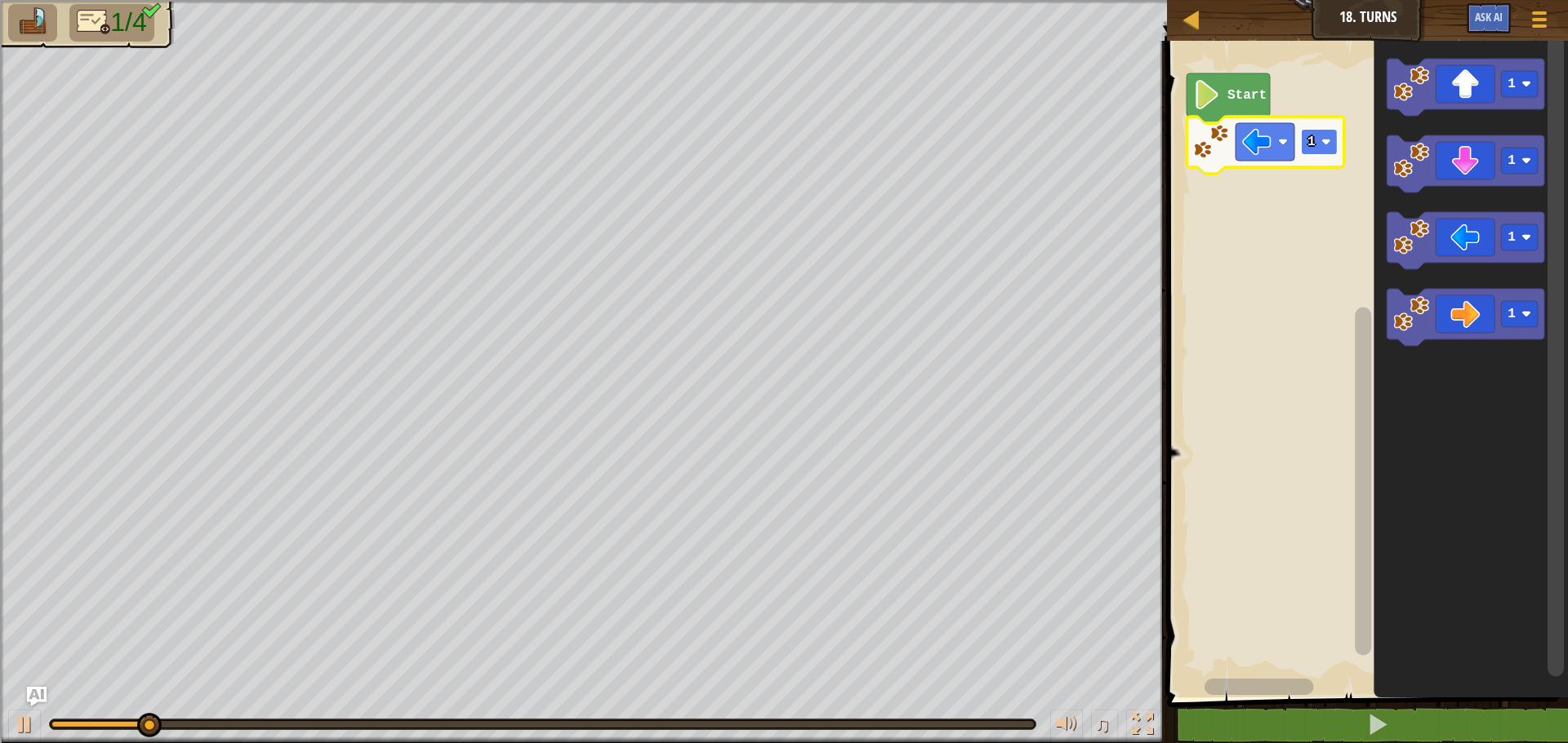
click at [1330, 143] on image "Blockly Workspace" at bounding box center [1326, 143] width 10 height 10
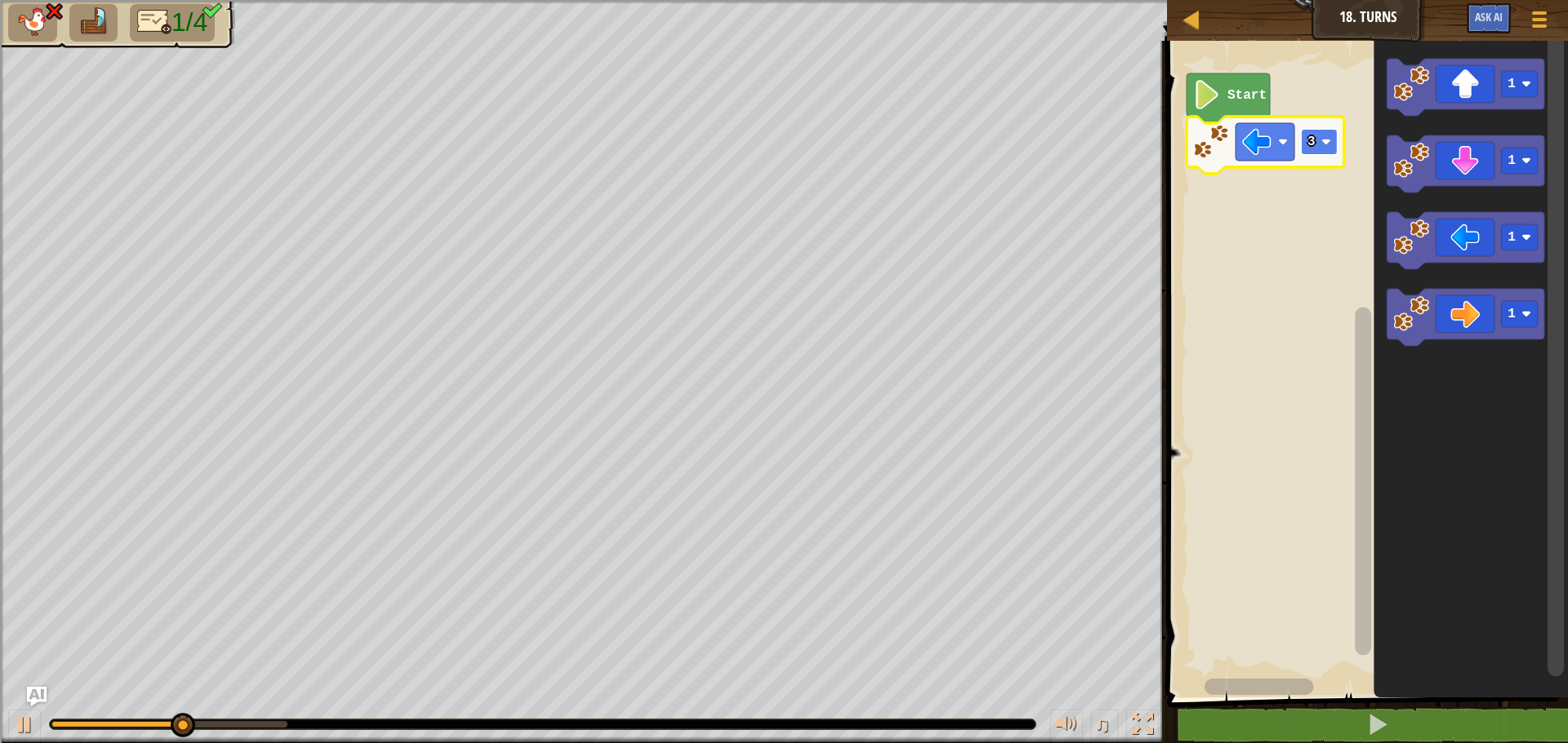
click at [1325, 142] on image "Blockly Workspace" at bounding box center [1326, 143] width 10 height 10
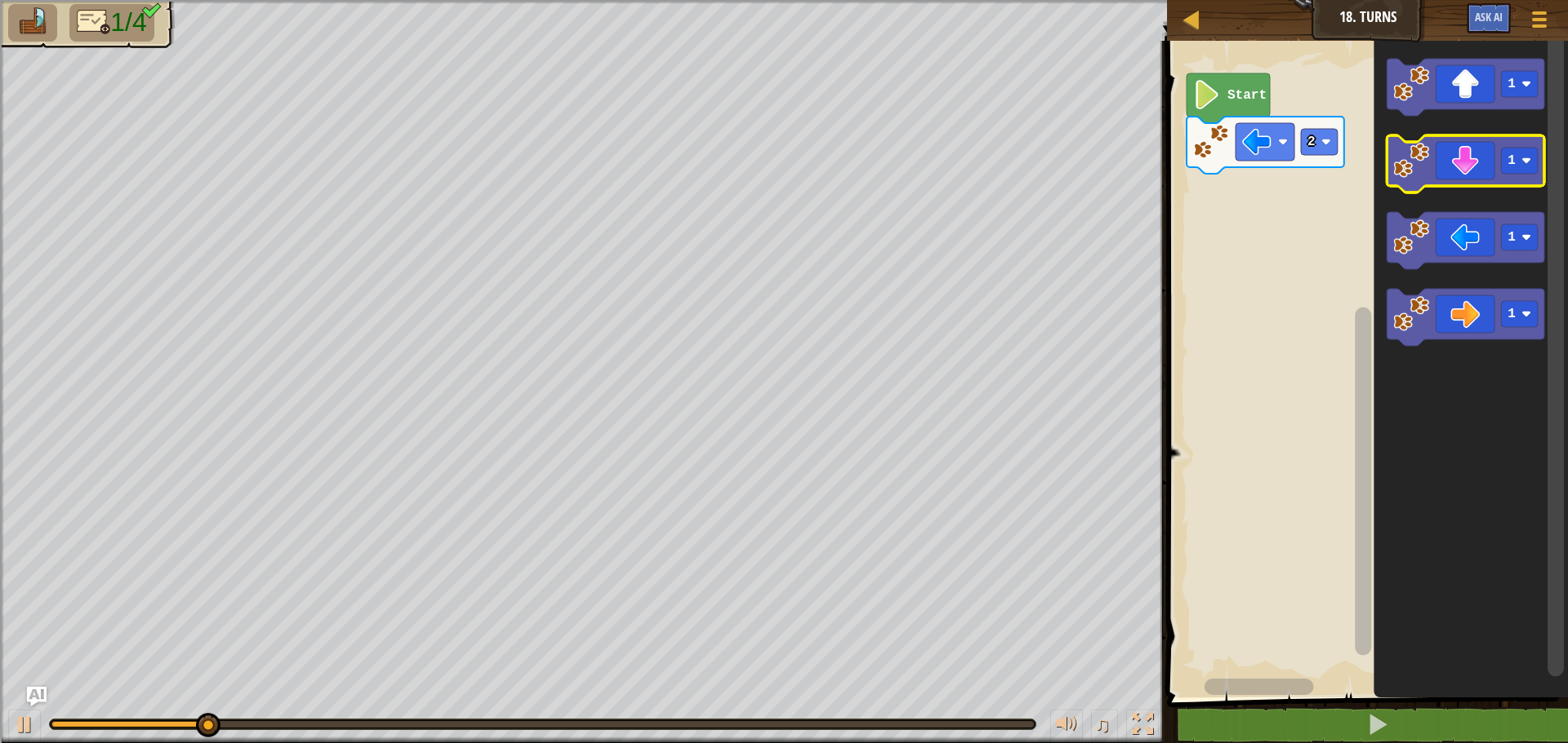
click at [1471, 153] on icon "Blockly Workspace" at bounding box center [1465, 164] width 158 height 57
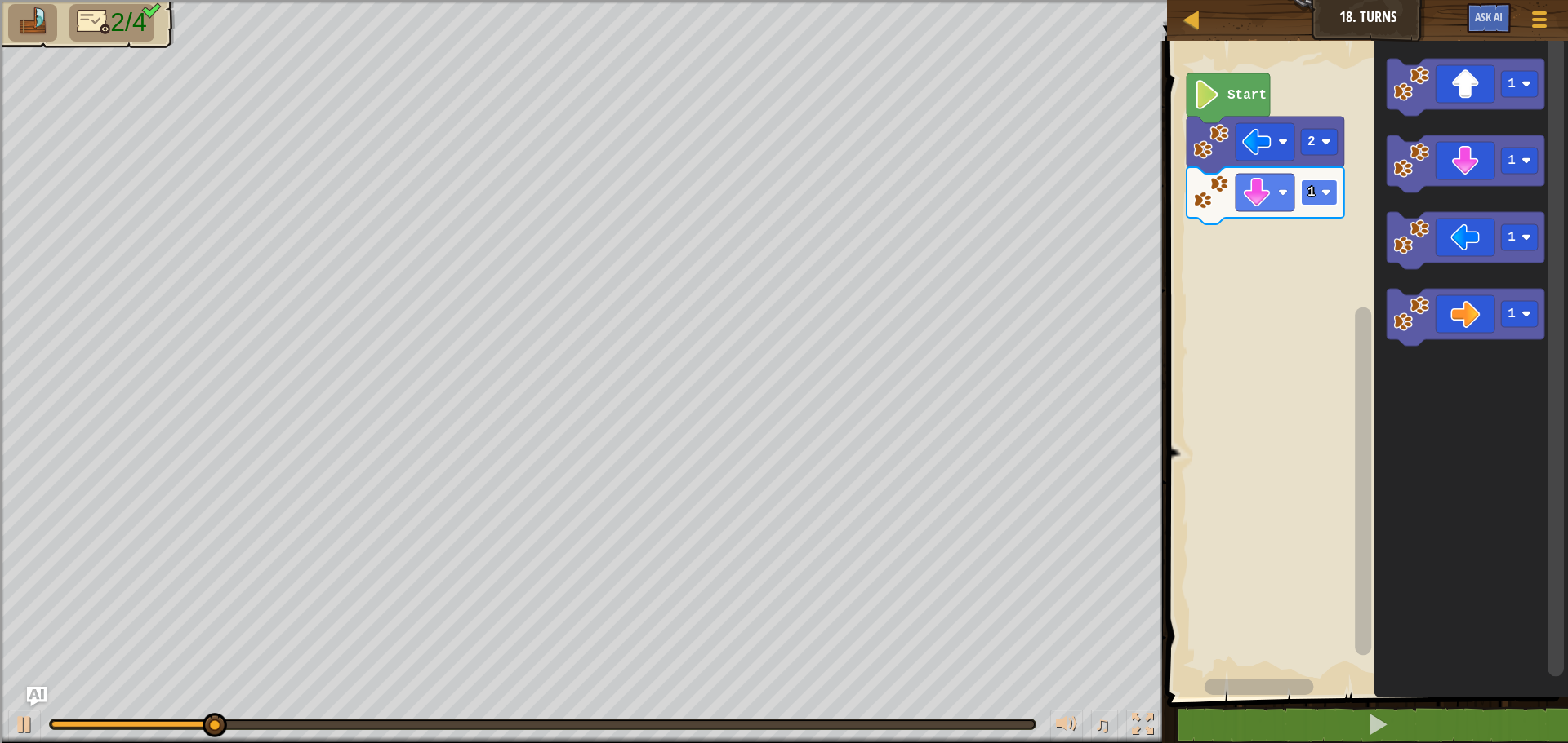
click at [1324, 188] on image "Blockly Workspace" at bounding box center [1326, 193] width 10 height 10
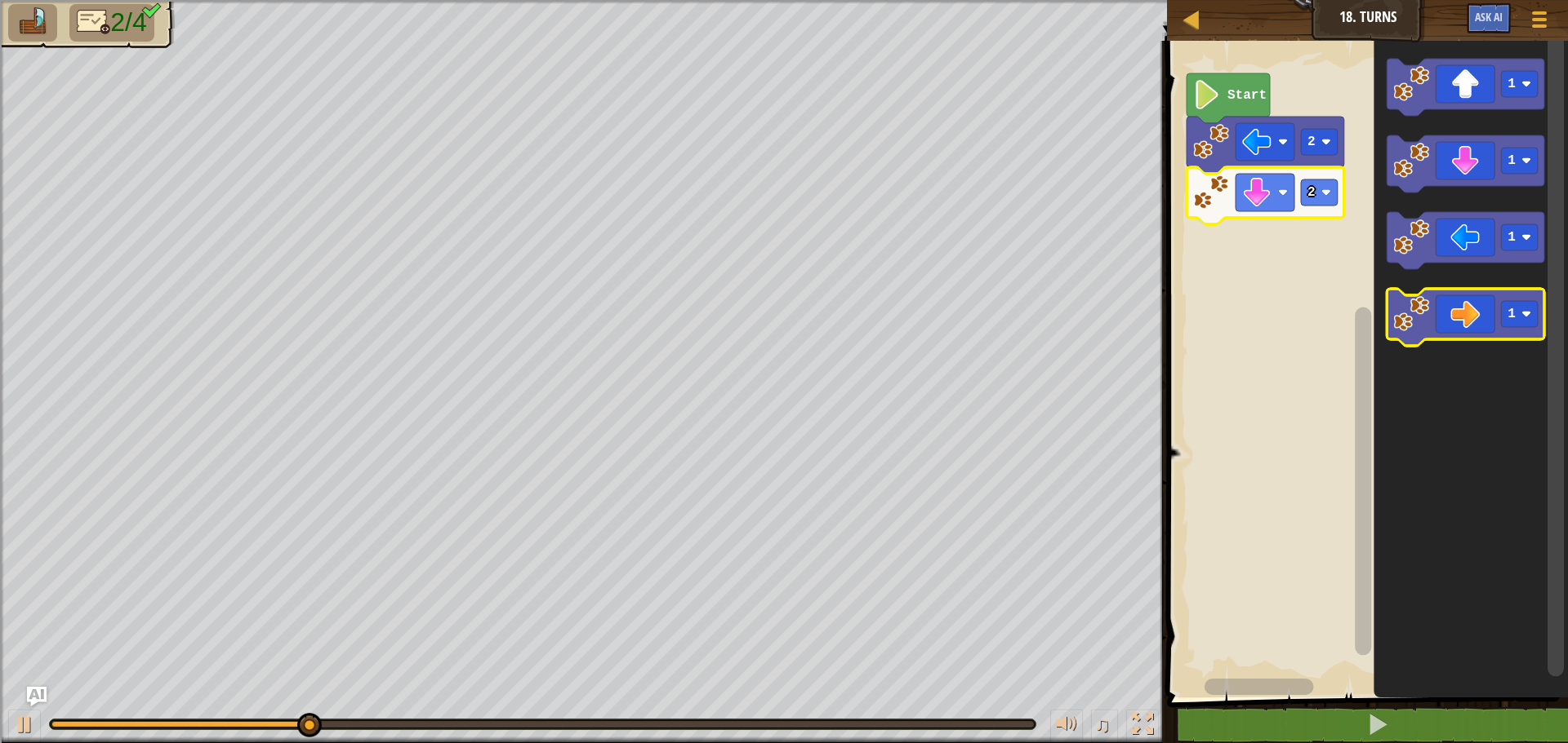
click at [1425, 313] on image "Blockly Workspace" at bounding box center [1411, 314] width 36 height 36
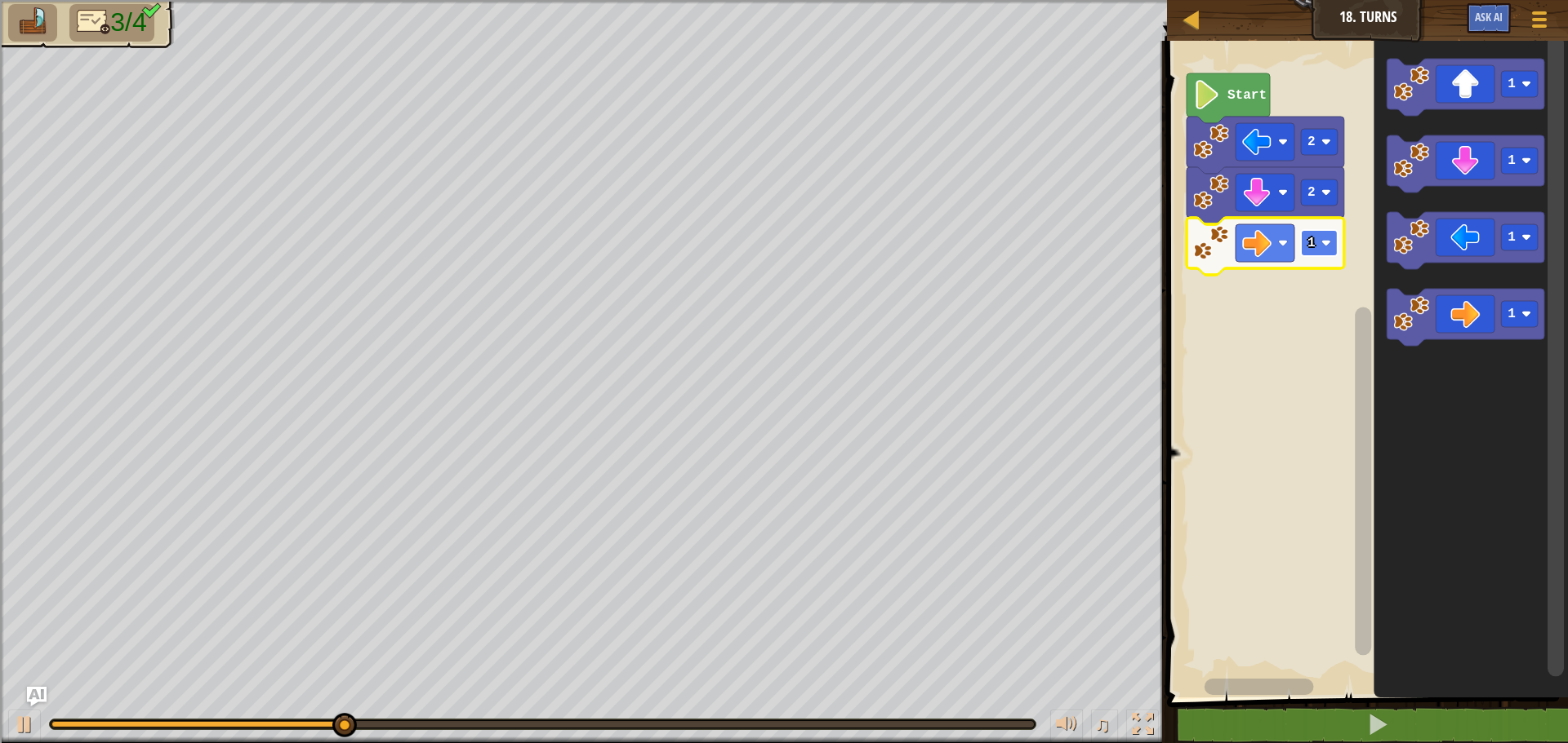
click at [1323, 250] on rect "Blockly Workspace" at bounding box center [1319, 243] width 37 height 26
click at [1500, 85] on rect "Blockly Workspace" at bounding box center [1519, 83] width 37 height 26
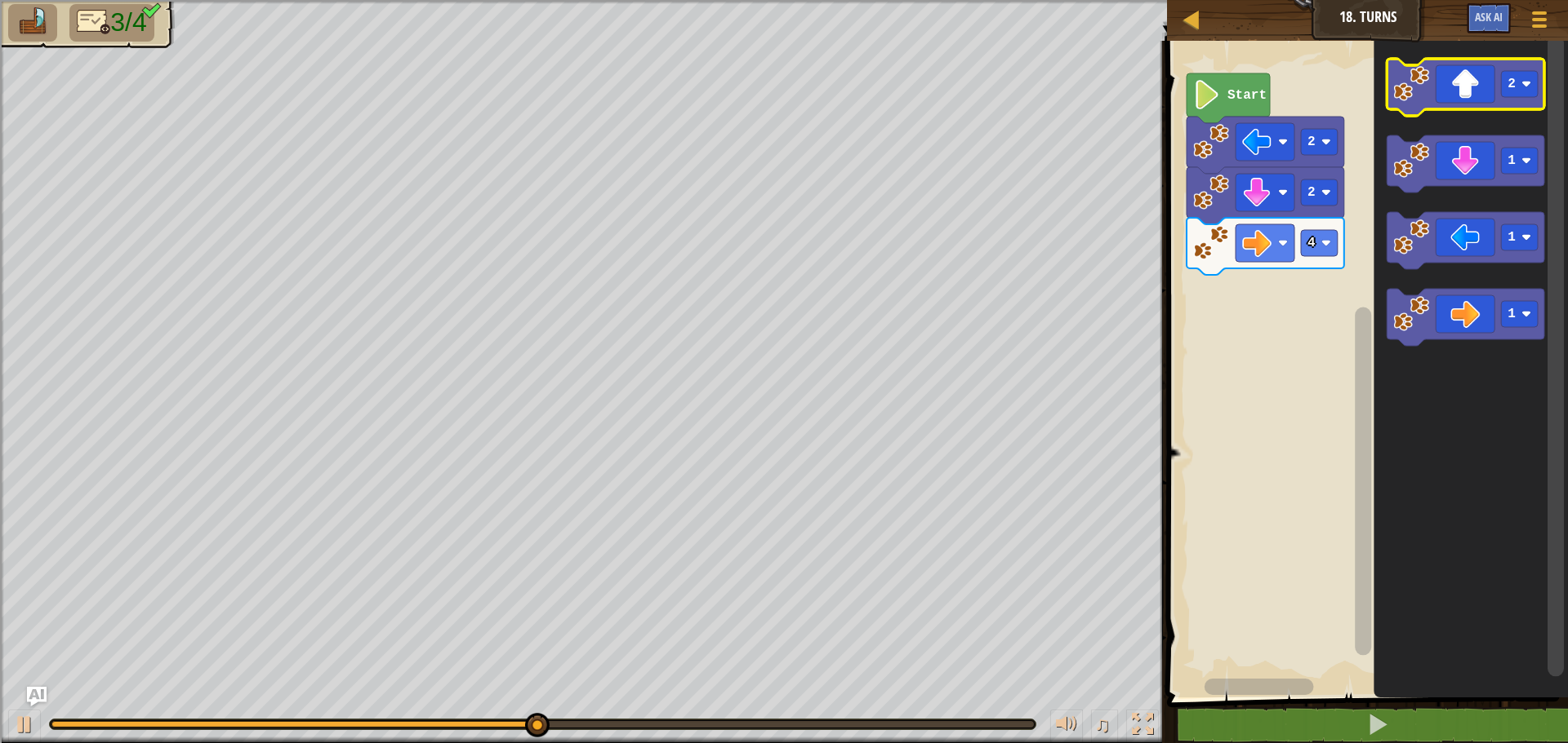
click at [1405, 87] on image "Blockly Workspace" at bounding box center [1411, 83] width 36 height 36
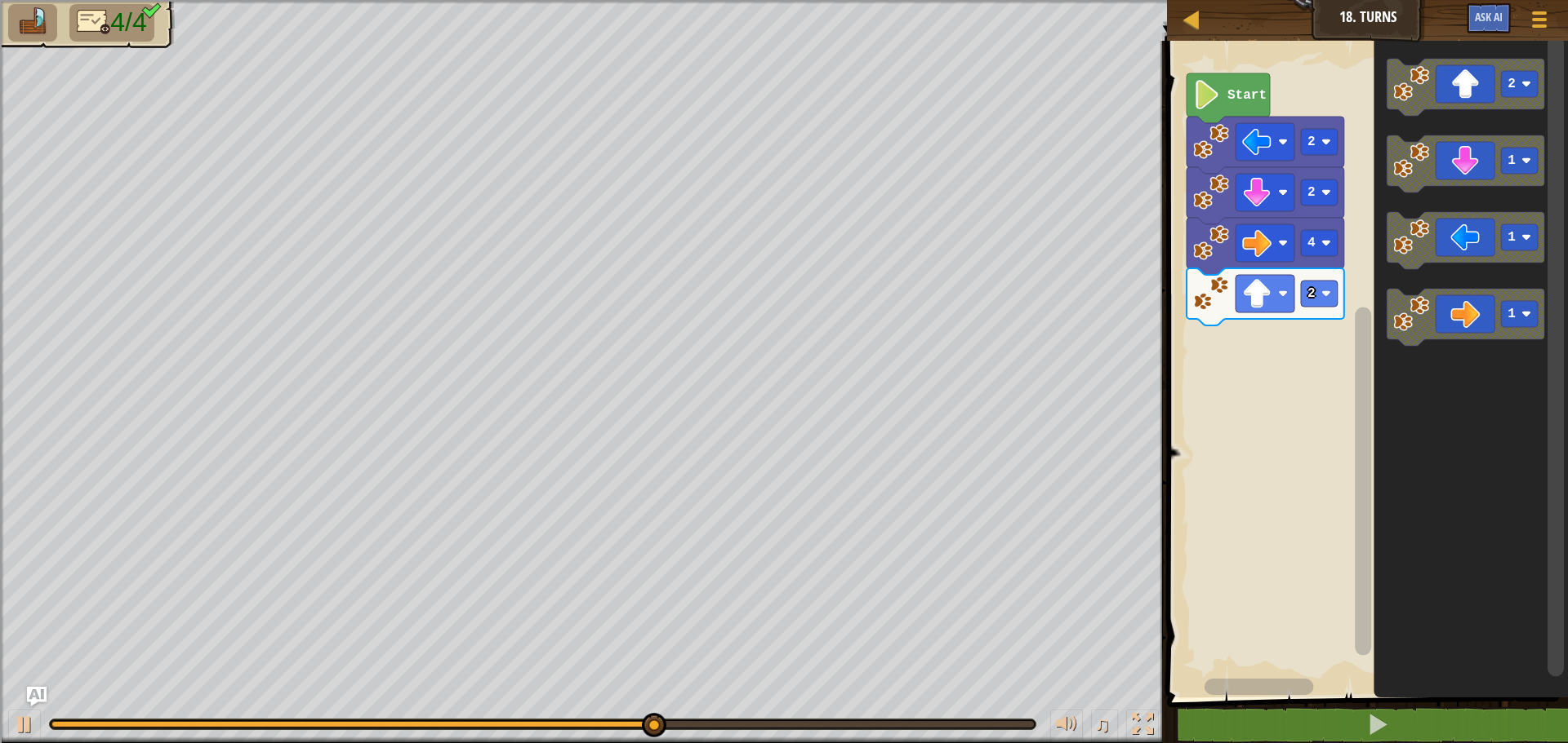
click at [1322, 278] on icon "Blockly Workspace" at bounding box center [1265, 297] width 158 height 57
click at [1324, 297] on image "Blockly Workspace" at bounding box center [1326, 293] width 10 height 10
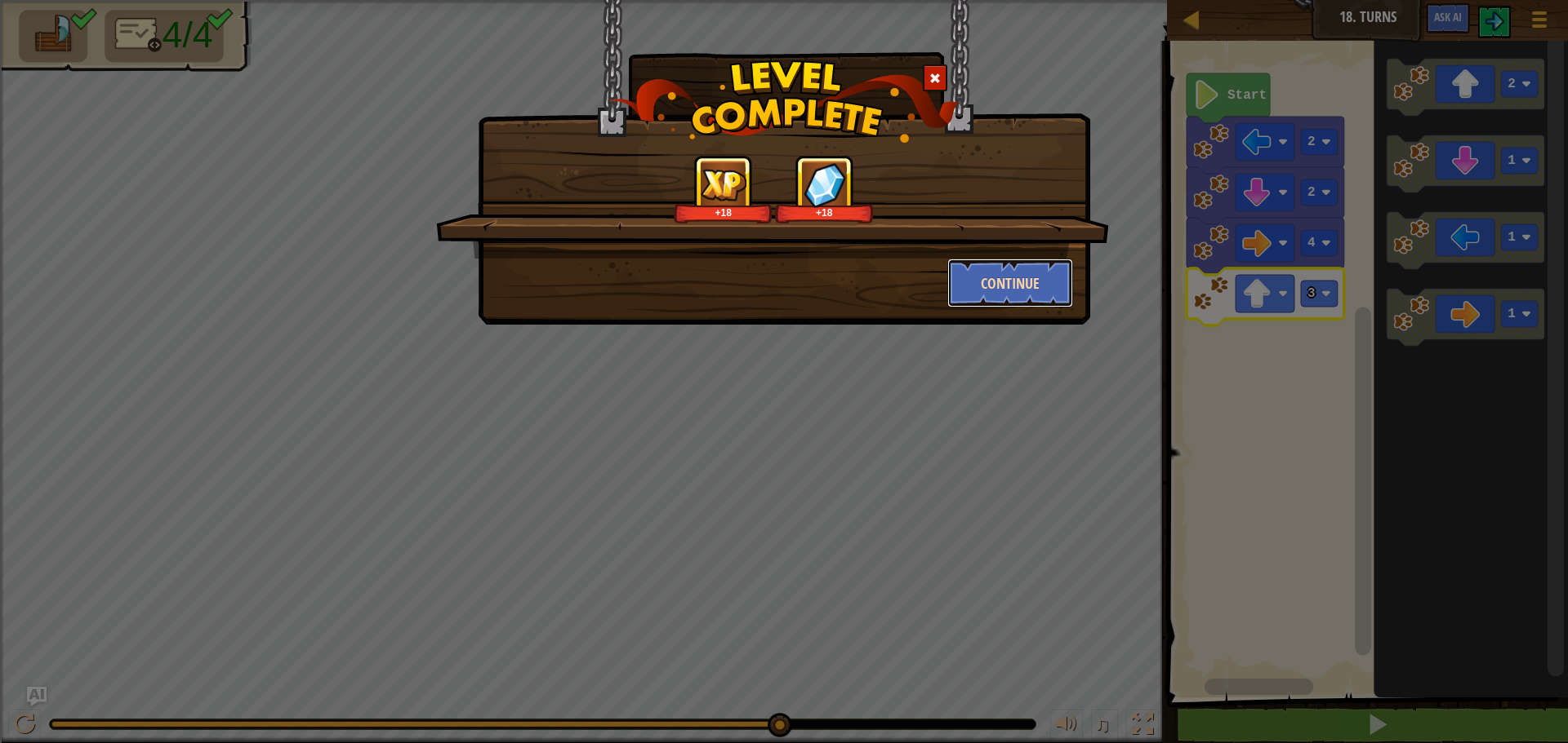
click at [1001, 289] on button "Continue" at bounding box center [1010, 283] width 127 height 49
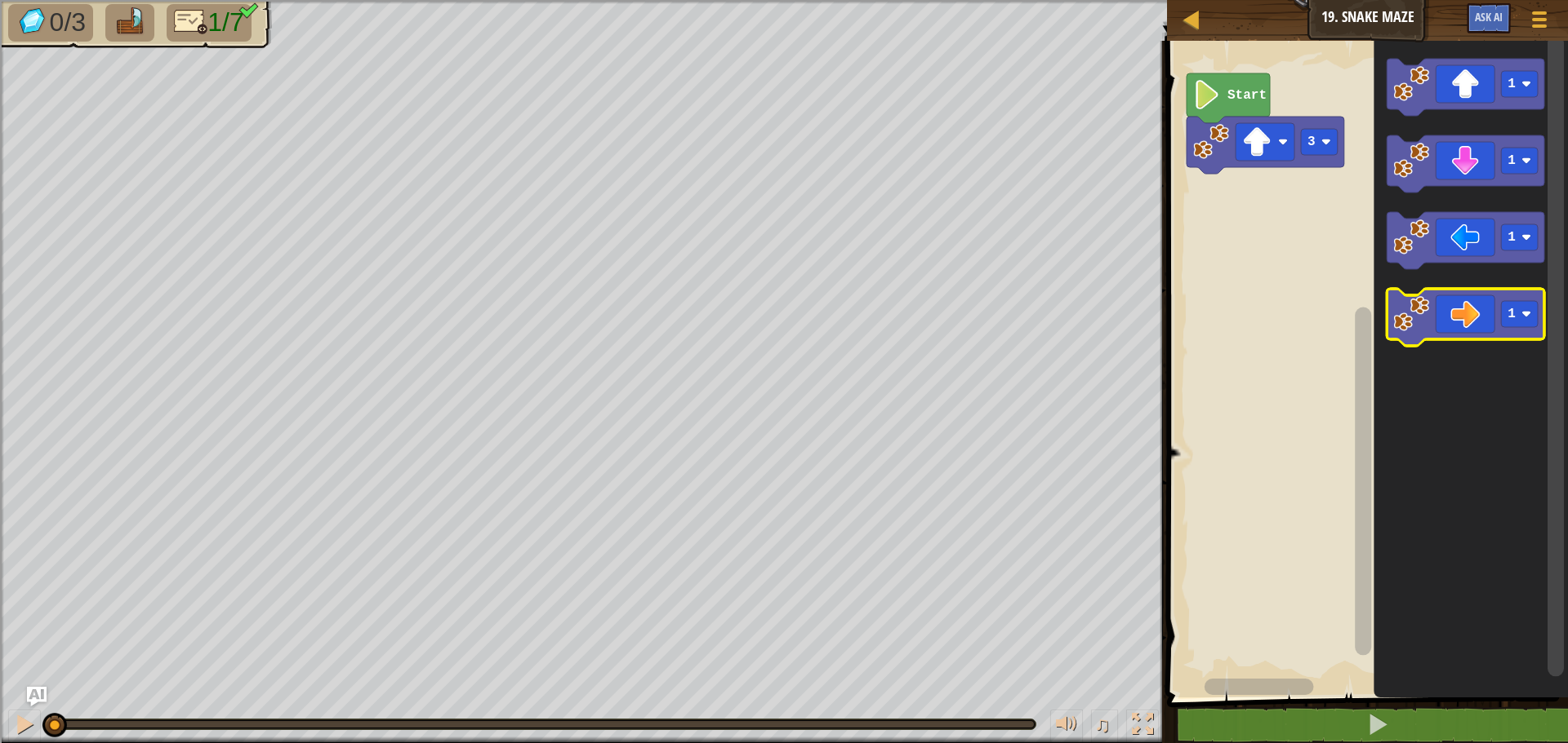
click at [1469, 332] on icon "Blockly Workspace" at bounding box center [1465, 317] width 158 height 57
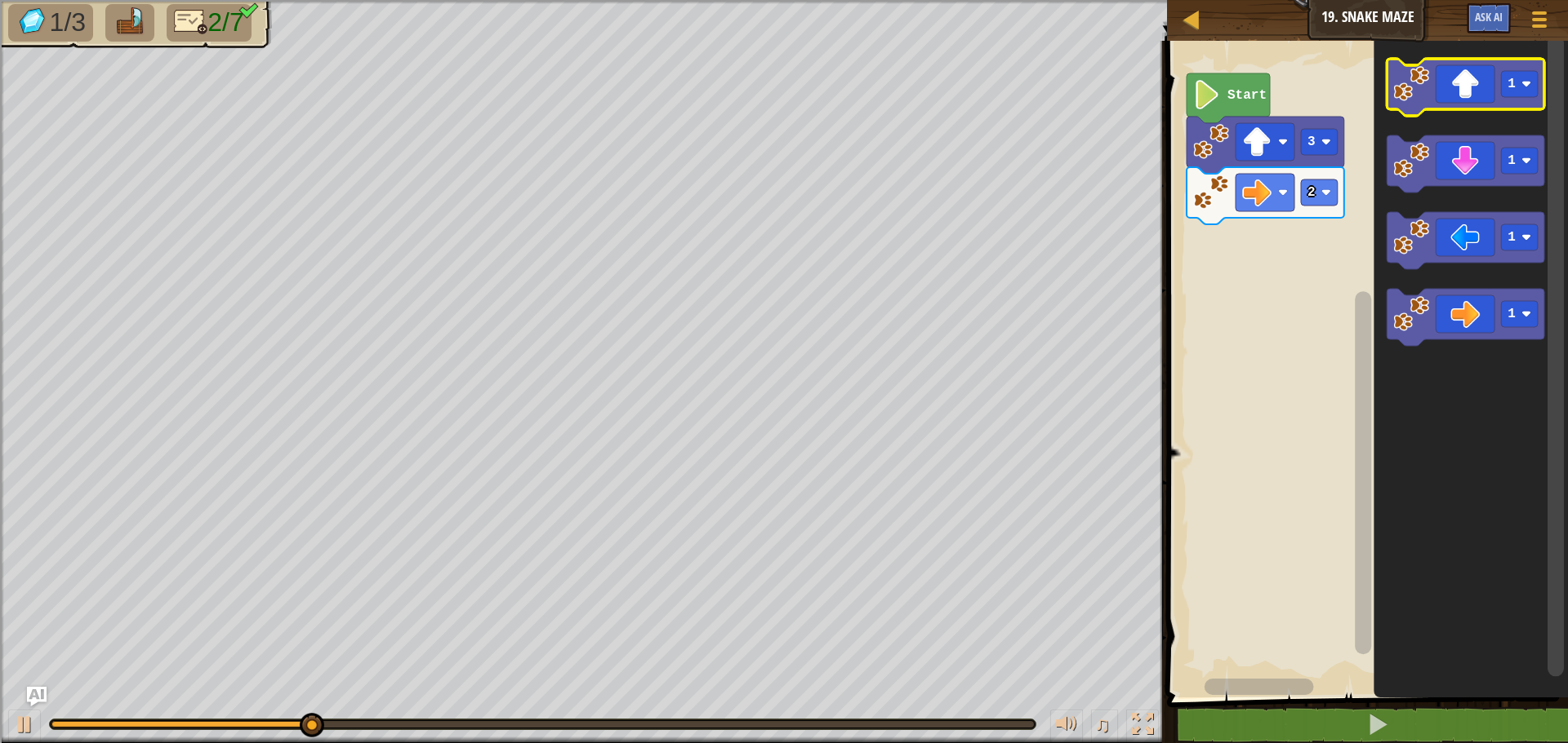
click at [1469, 115] on rect "Blockly Workspace" at bounding box center [1465, 88] width 158 height 57
click at [1464, 94] on icon "Blockly Workspace" at bounding box center [1465, 88] width 158 height 57
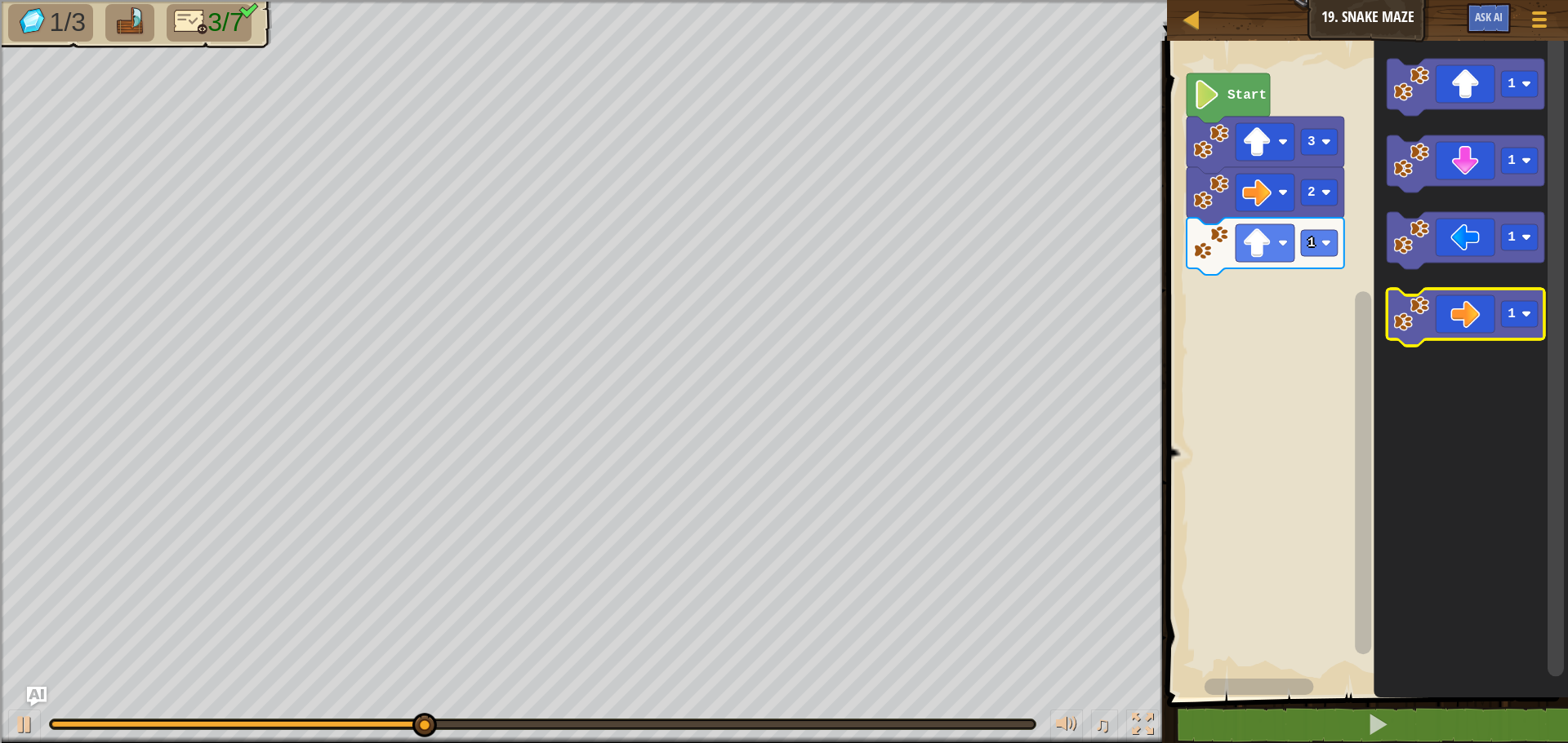
click at [1437, 305] on icon "Blockly Workspace" at bounding box center [1465, 317] width 158 height 57
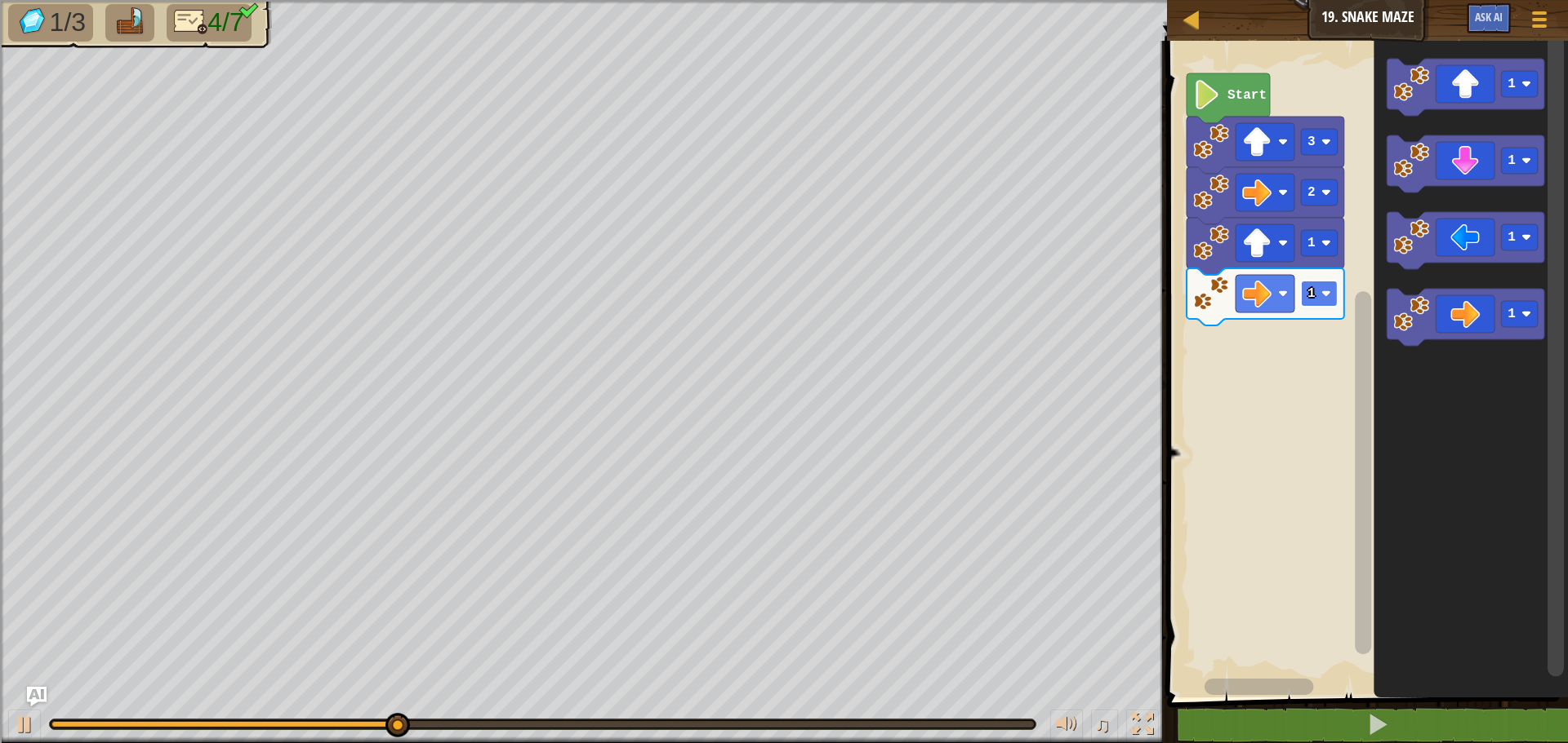
click at [1314, 288] on text "1" at bounding box center [1311, 293] width 8 height 14
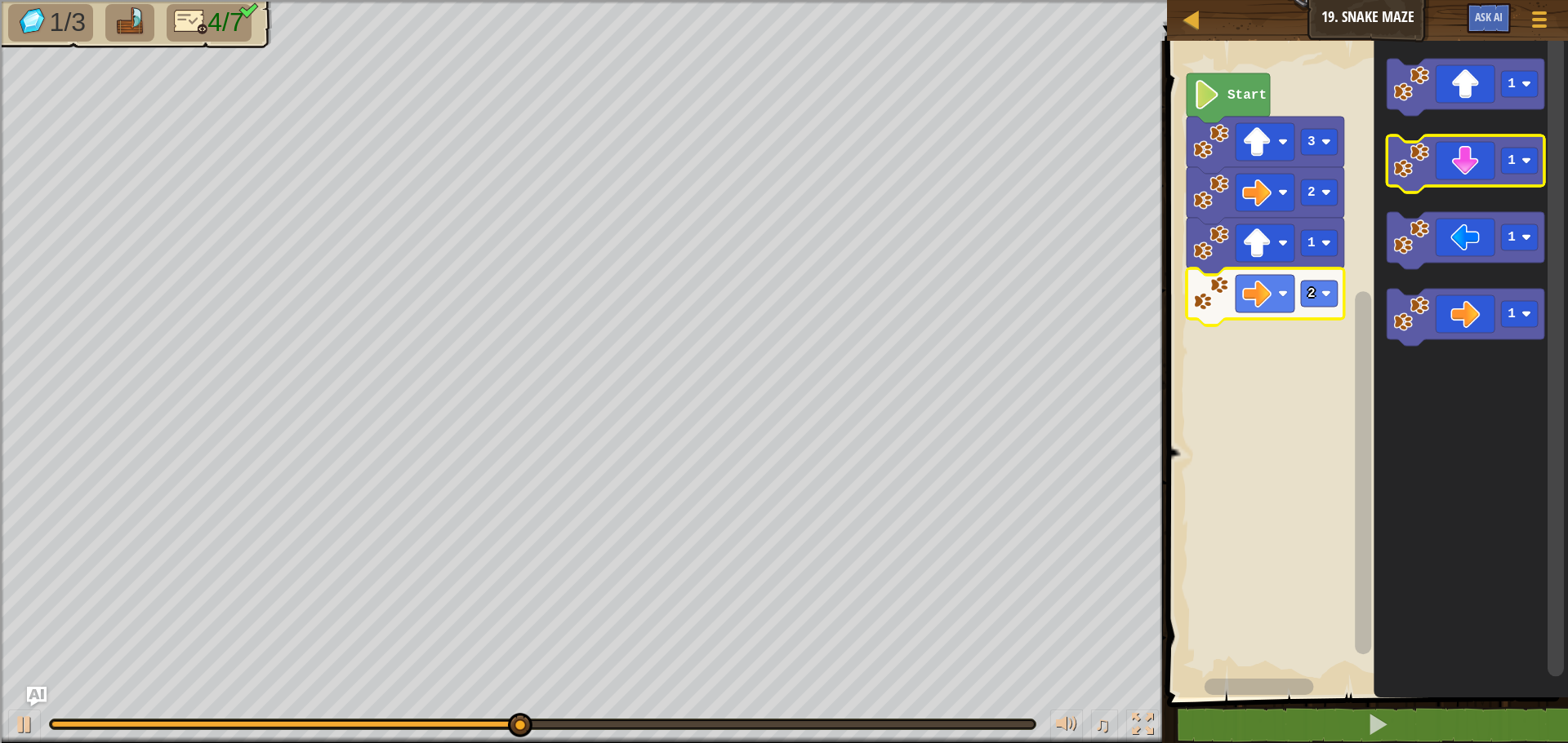
click at [1451, 157] on icon "Blockly Workspace" at bounding box center [1465, 164] width 158 height 57
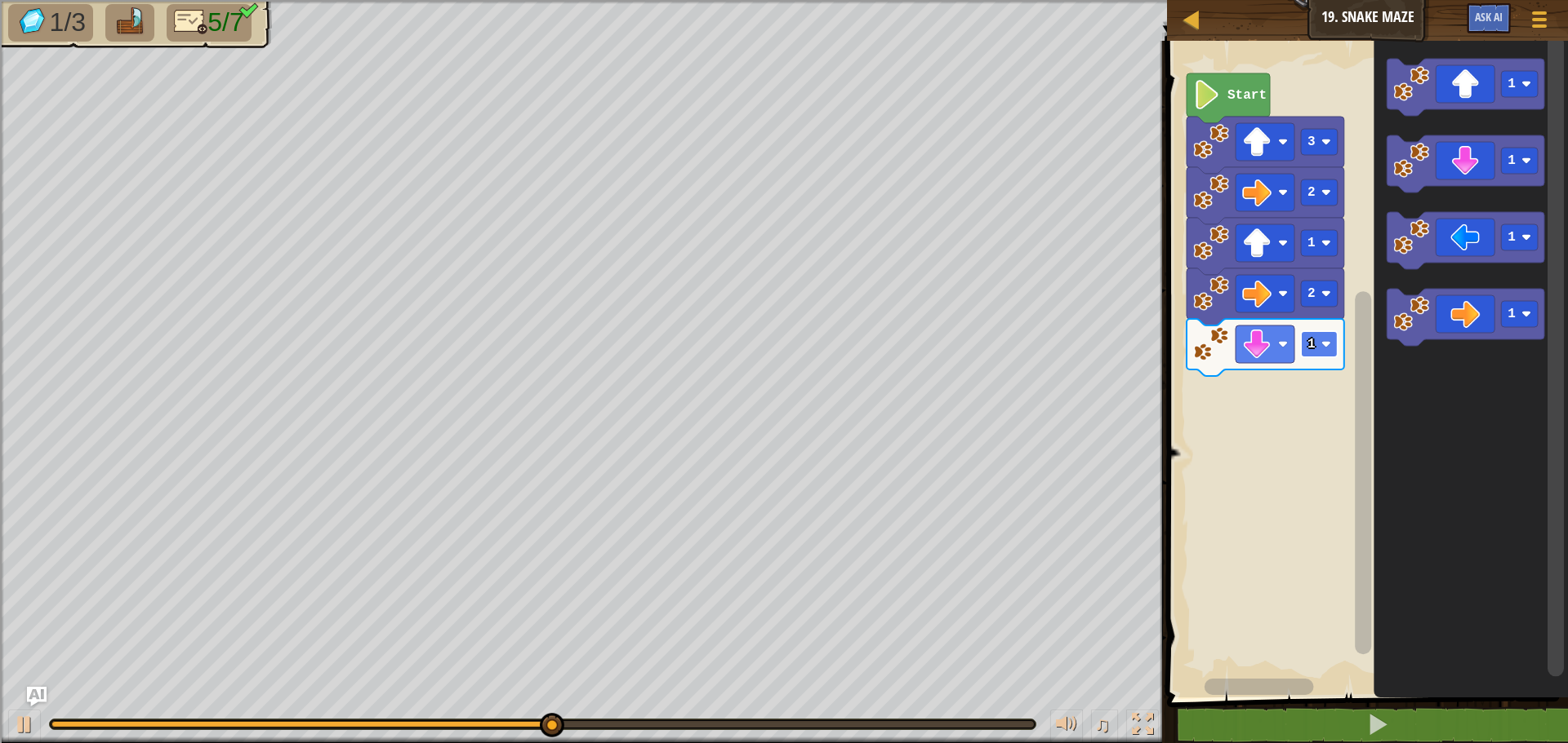
click at [1327, 344] on image "Blockly Workspace" at bounding box center [1326, 344] width 10 height 10
click at [1449, 317] on icon "Blockly Workspace" at bounding box center [1465, 317] width 158 height 57
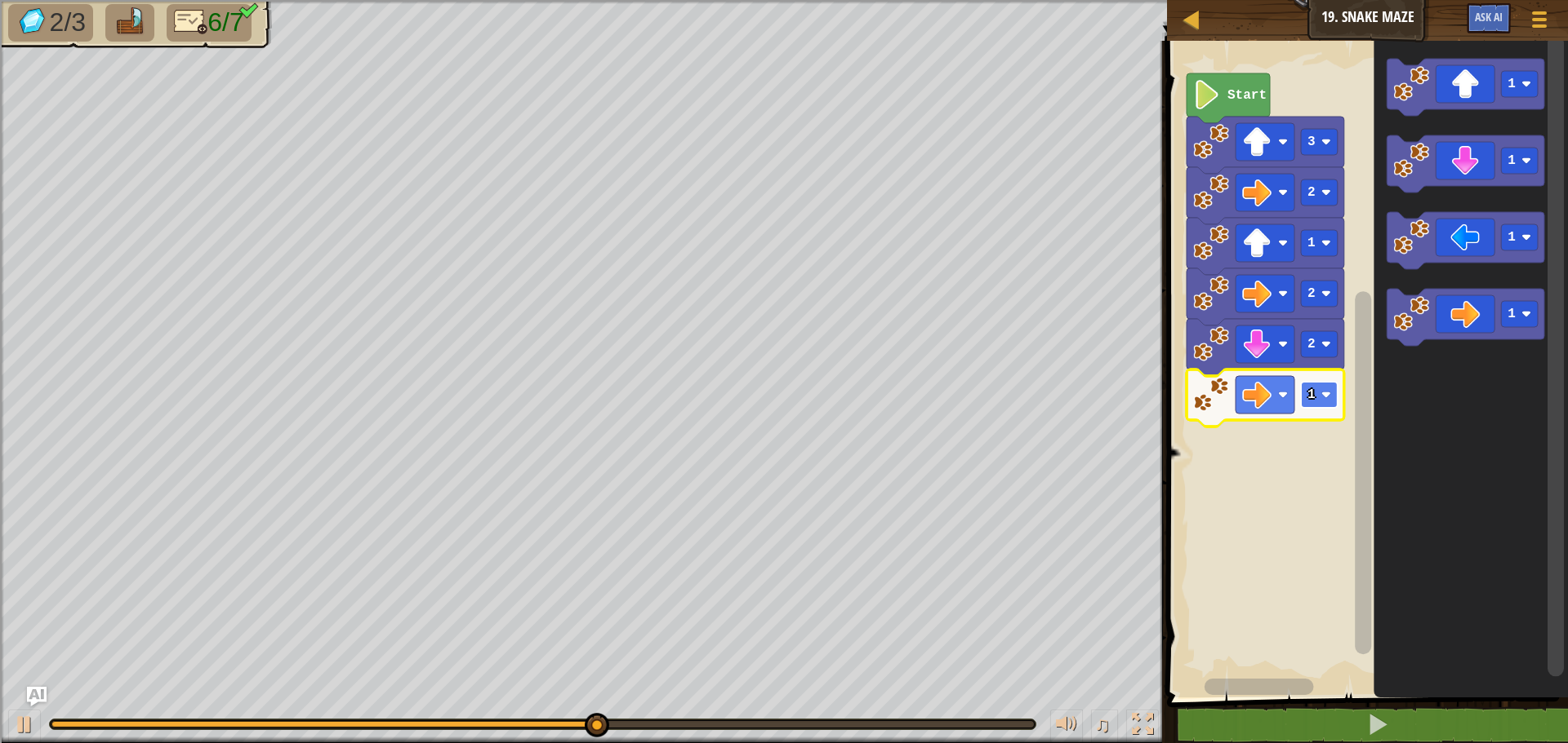
click at [1304, 403] on rect "Blockly Workspace" at bounding box center [1319, 395] width 37 height 26
click at [1453, 97] on icon "Blockly Workspace" at bounding box center [1465, 88] width 158 height 57
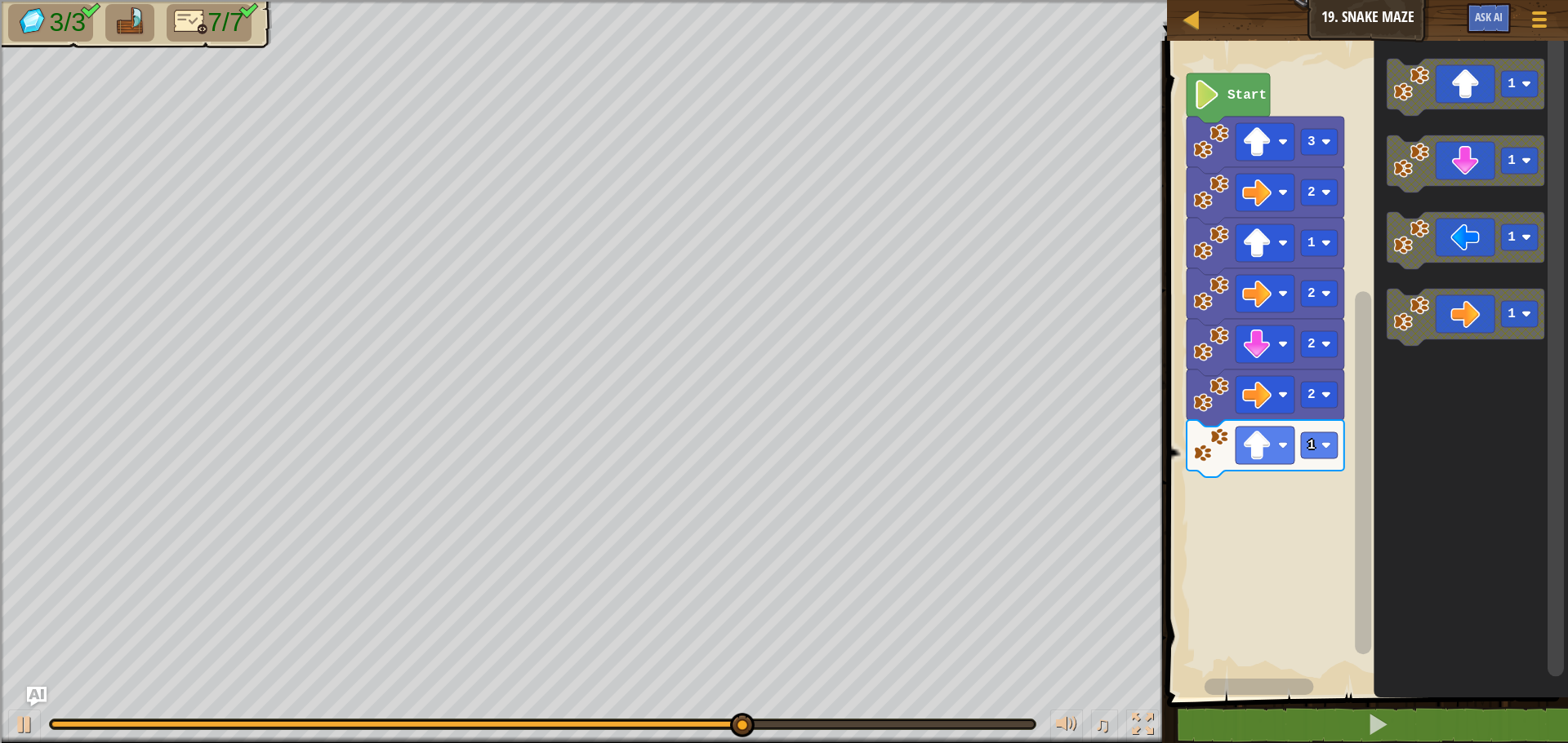
click at [1298, 443] on icon "Blockly Workspace" at bounding box center [1265, 449] width 158 height 57
click at [1319, 444] on rect "Blockly Workspace" at bounding box center [1319, 445] width 37 height 26
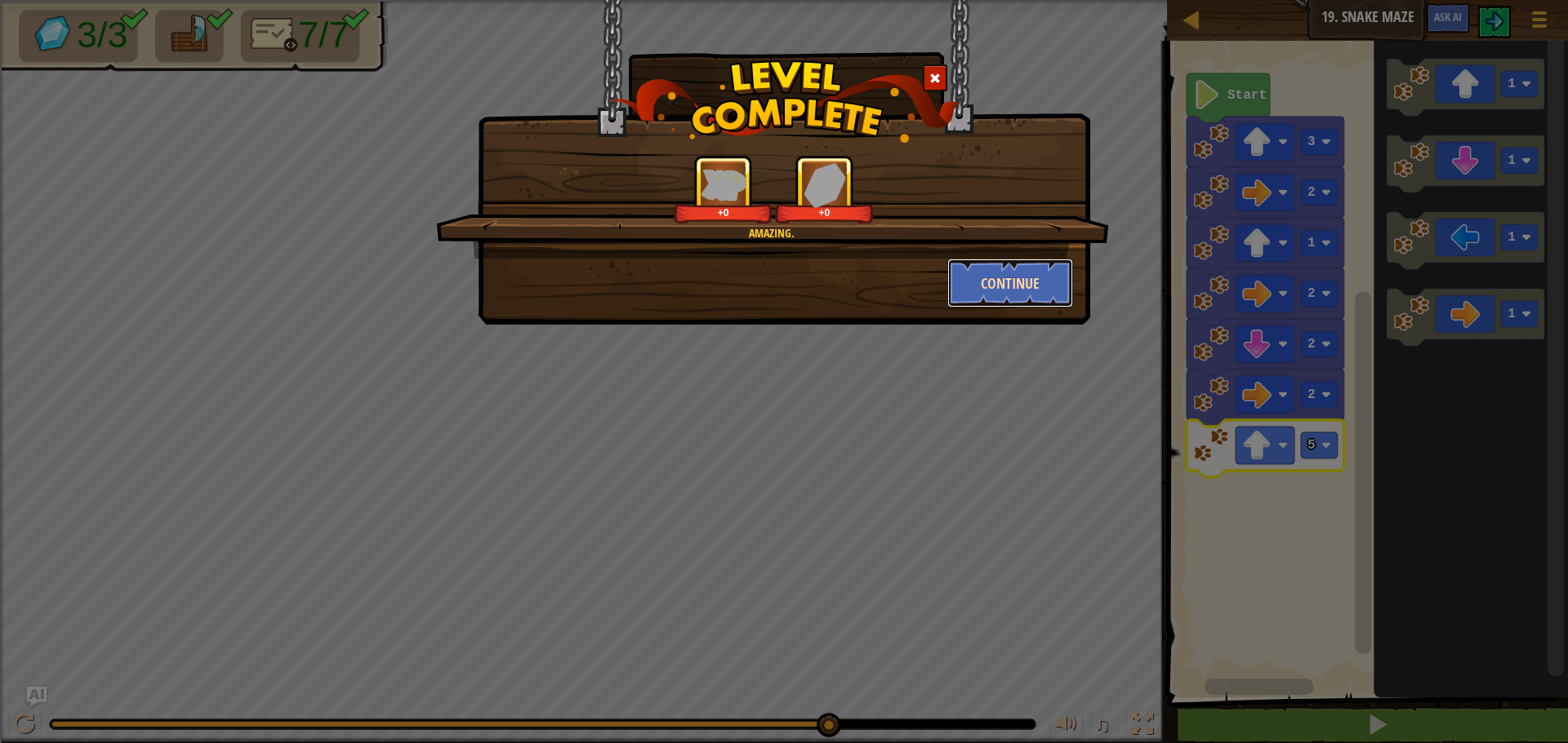
click at [977, 300] on button "Continue" at bounding box center [1010, 283] width 127 height 49
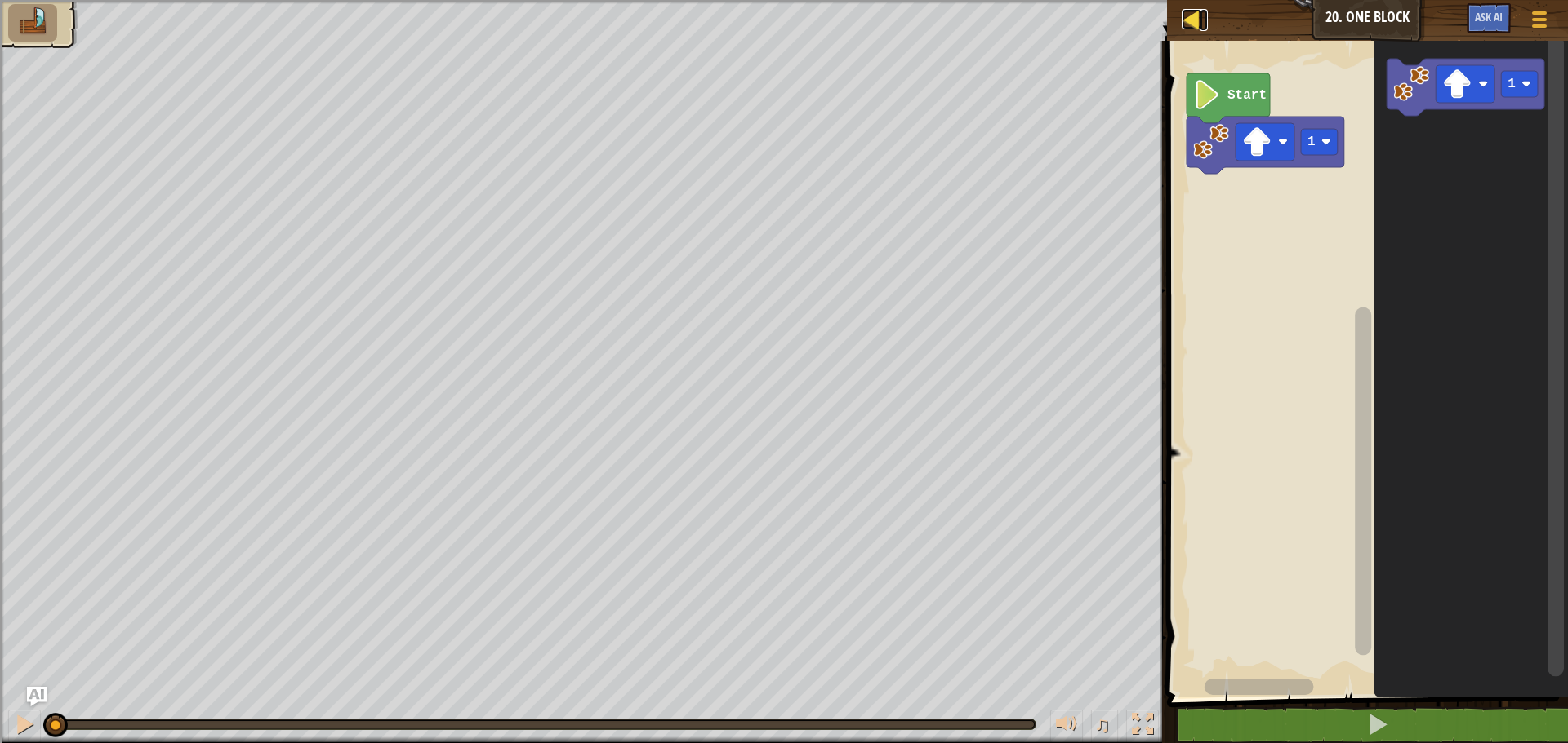
click at [1196, 25] on div at bounding box center [1192, 19] width 20 height 20
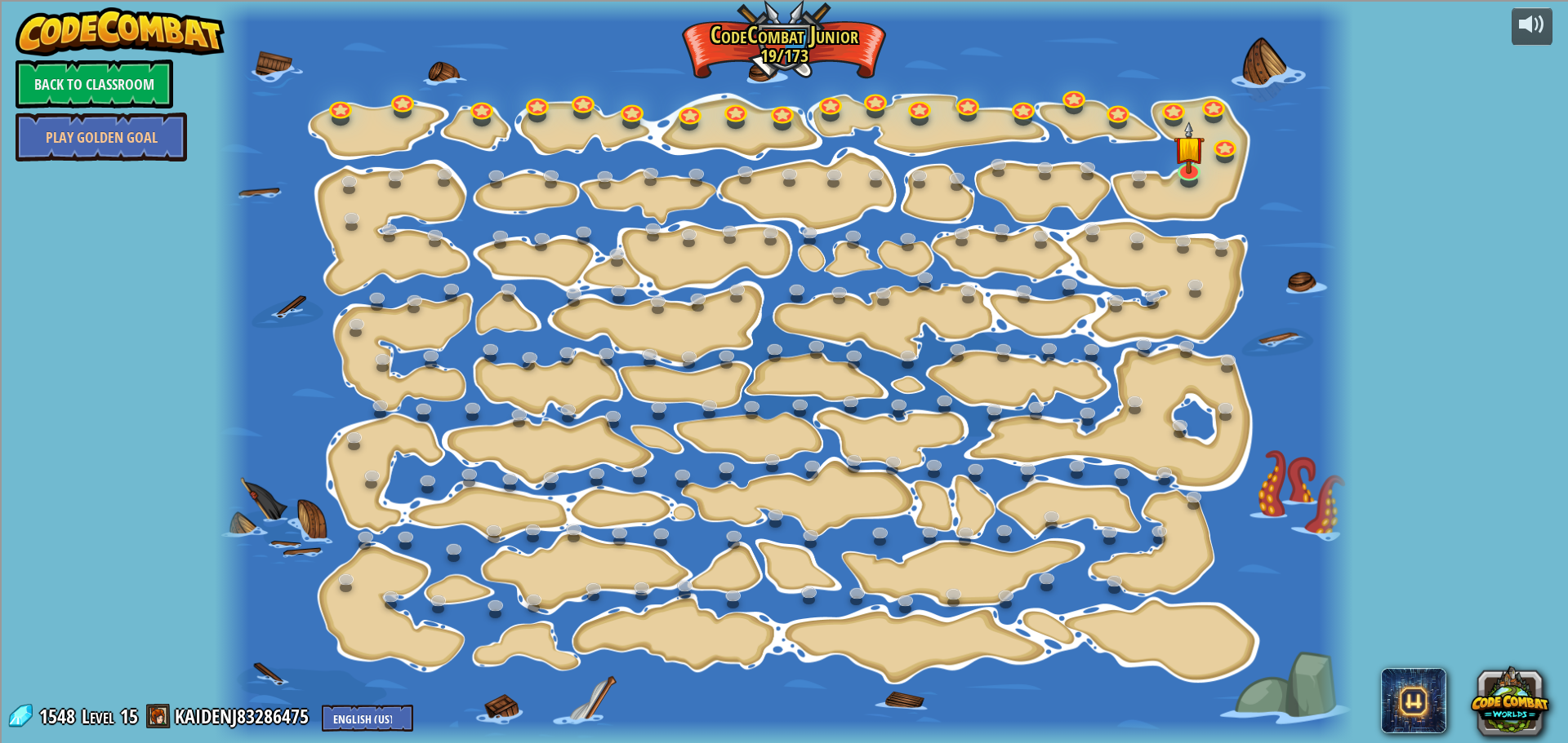
drag, startPoint x: 549, startPoint y: 30, endPoint x: 515, endPoint y: 51, distance: 40.0
